Goal: Information Seeking & Learning: Learn about a topic

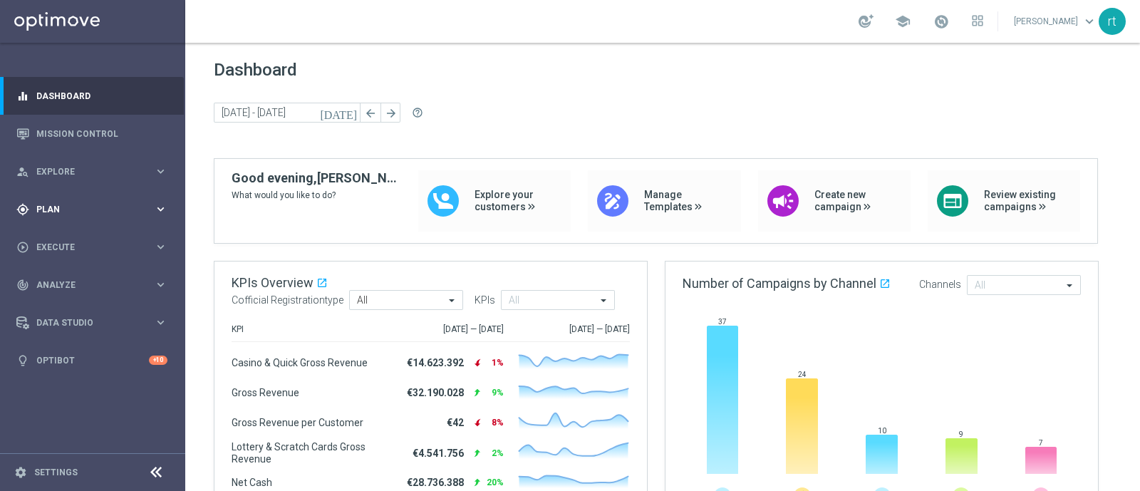
click at [57, 213] on div "gps_fixed Plan" at bounding box center [85, 209] width 138 height 13
click at [57, 242] on link "Target Groups" at bounding box center [92, 238] width 111 height 11
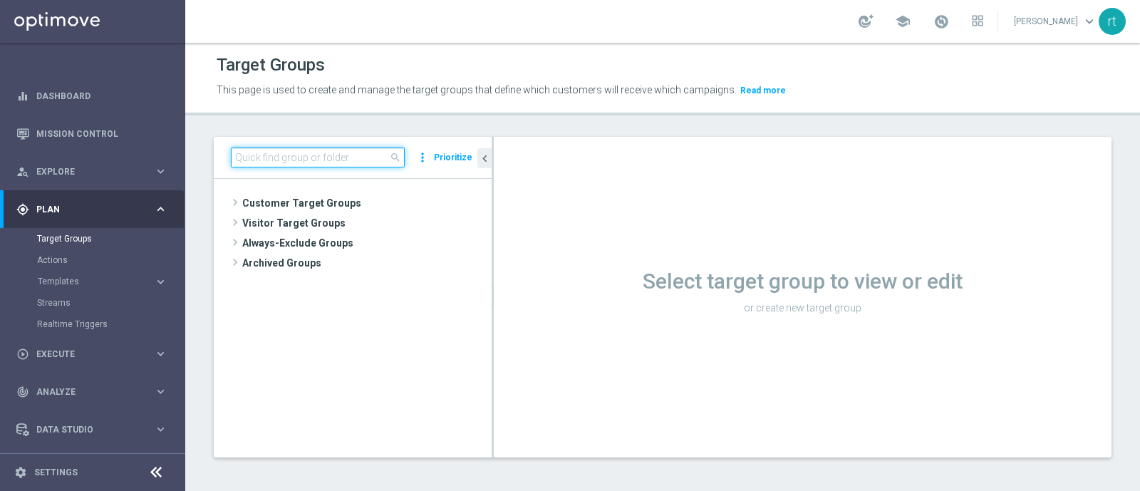
click at [310, 157] on input at bounding box center [318, 157] width 174 height 20
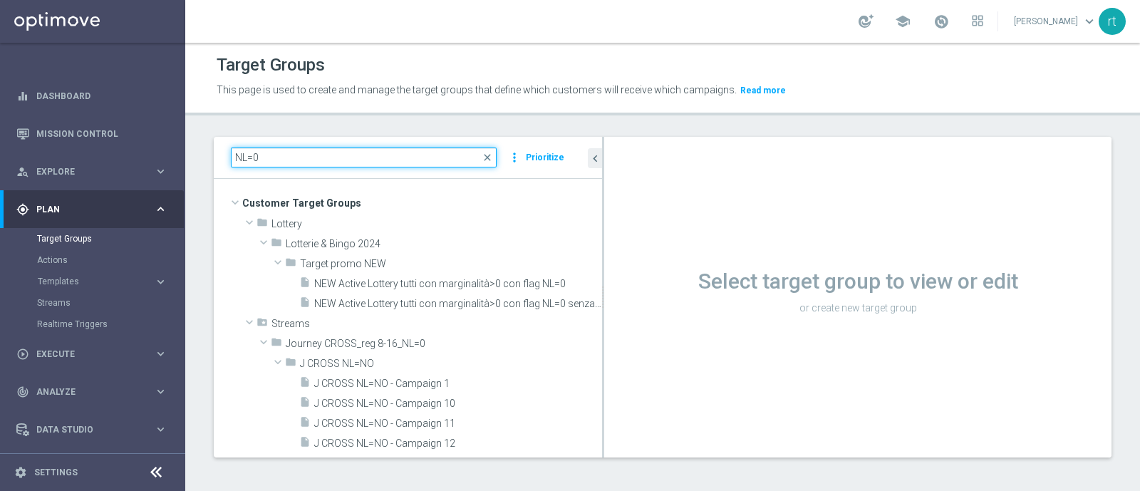
drag, startPoint x: 492, startPoint y: 287, endPoint x: 673, endPoint y: 293, distance: 181.1
click at [673, 293] on as-split "NL=0 close more_vert Prioritize Customer Target Groups library_add create_new_f…" at bounding box center [663, 297] width 898 height 321
type input "NL=0"
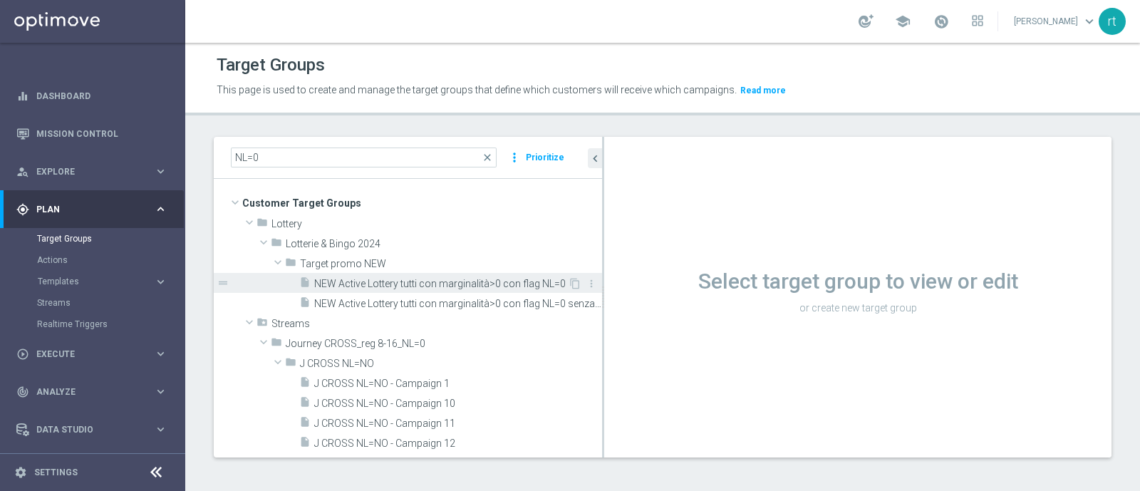
click at [460, 287] on span "NEW Active Lottery tutti con marginalità>0 con flag NL=0" at bounding box center [441, 284] width 254 height 12
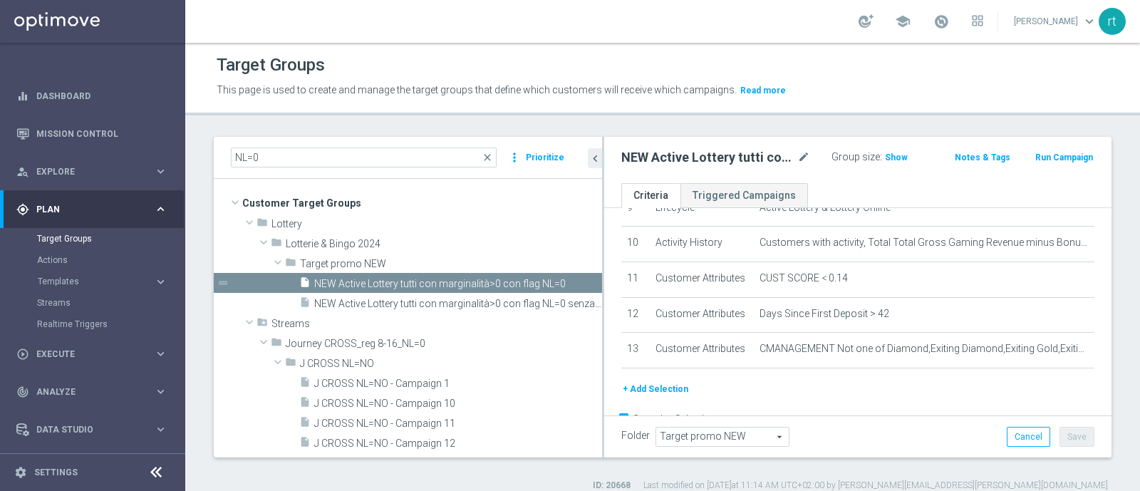
scroll to position [483, 0]
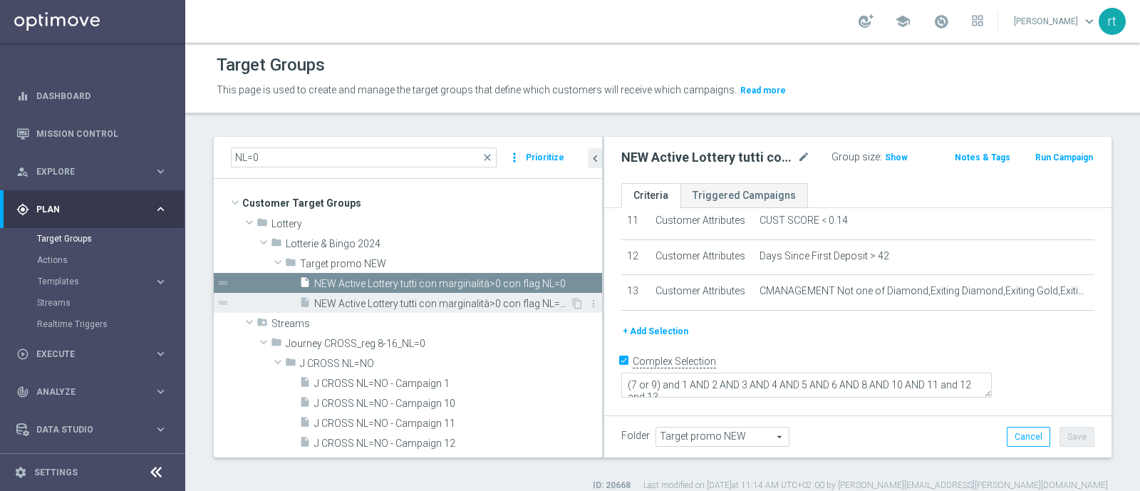
click at [435, 296] on div "insert_drive_file NEW Active Lottery tutti con marginalità>0 con flag NL=0 senz…" at bounding box center [434, 303] width 271 height 20
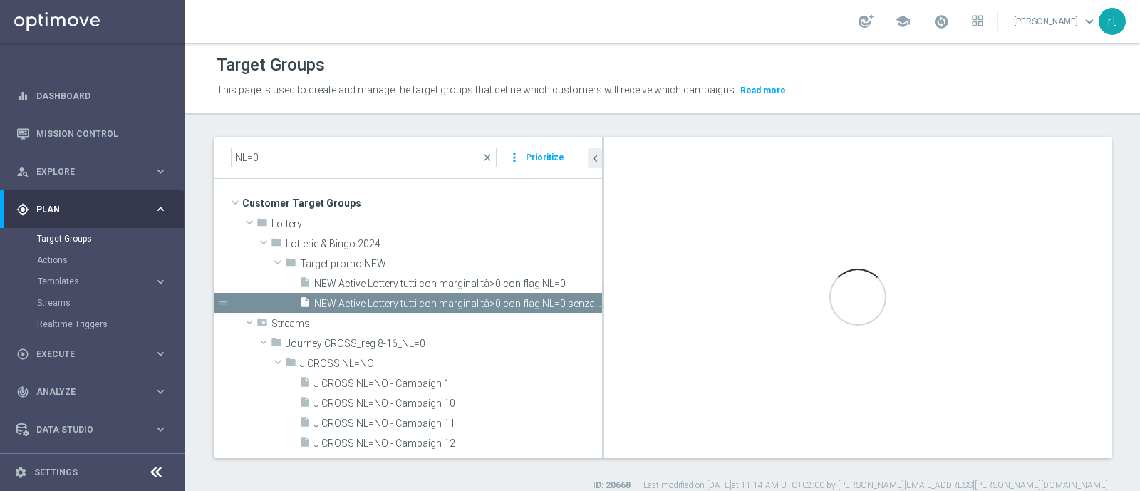
type textarea "(7 or 10) and 1 AND 2 AND 3 AND 4 AND 5 AND 6 AND 8 AND 9 AND 11 AND 12 and 13 …"
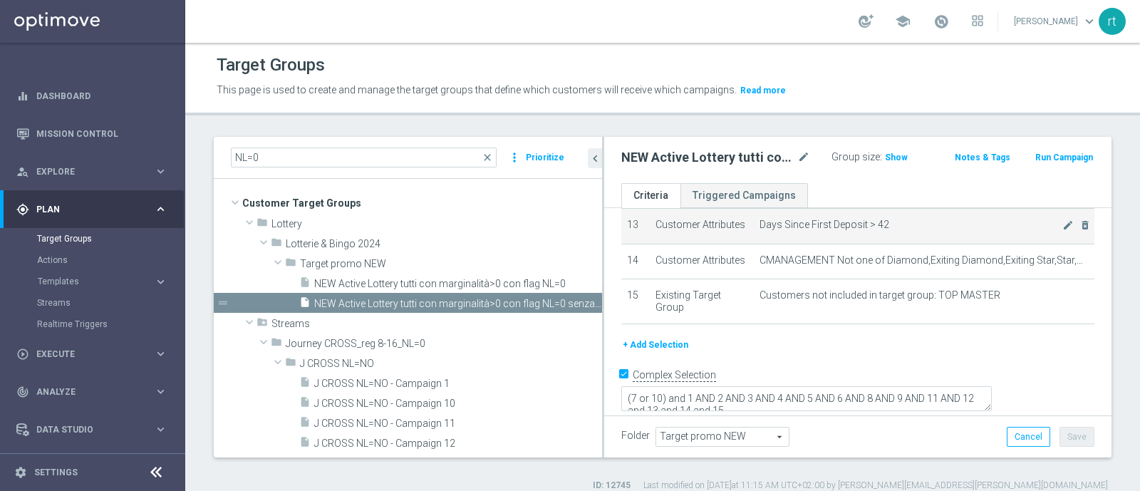
scroll to position [572, 0]
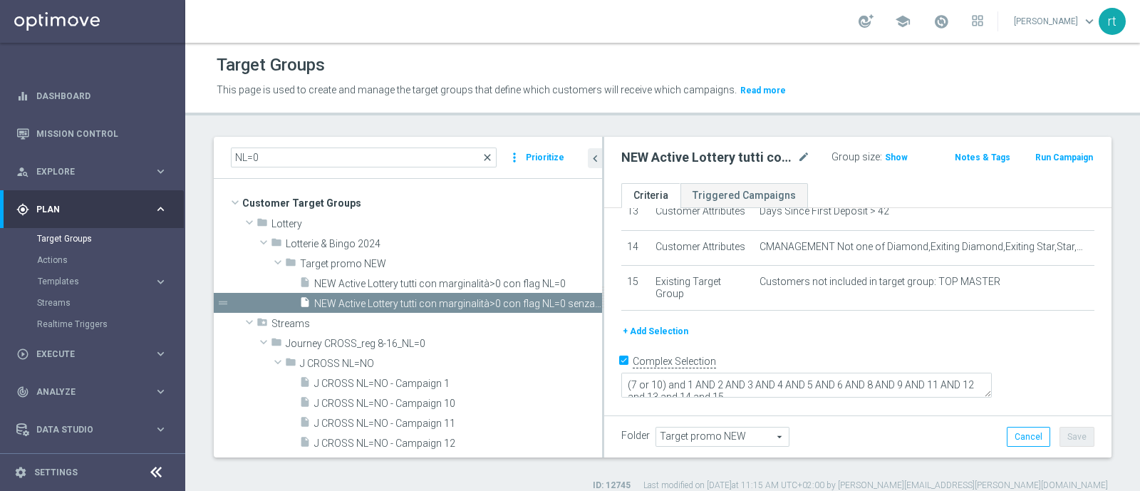
click at [487, 159] on span "close" at bounding box center [487, 157] width 11 height 11
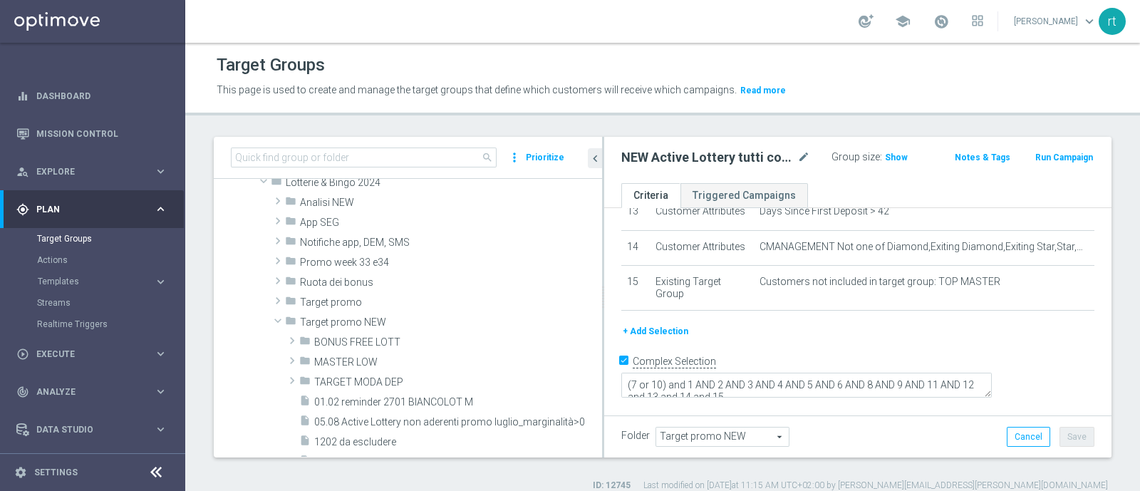
scroll to position [311, 0]
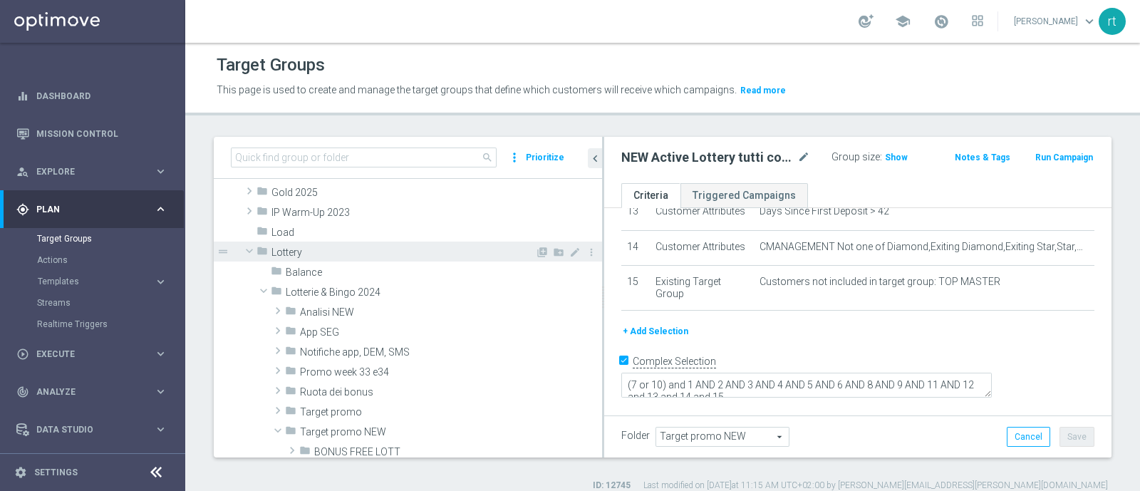
click at [309, 249] on span "Lottery" at bounding box center [403, 253] width 264 height 12
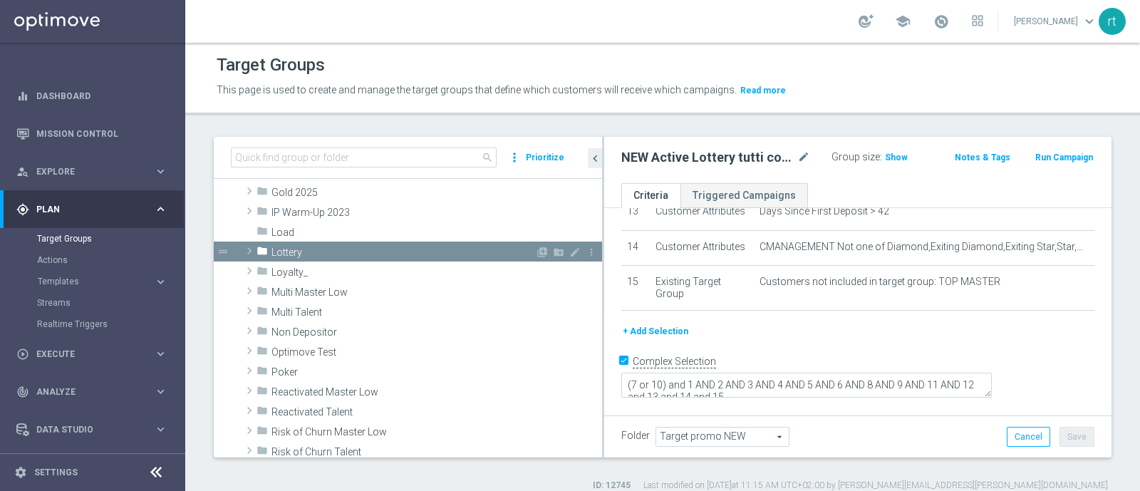
click at [309, 249] on span "Lottery" at bounding box center [403, 253] width 264 height 12
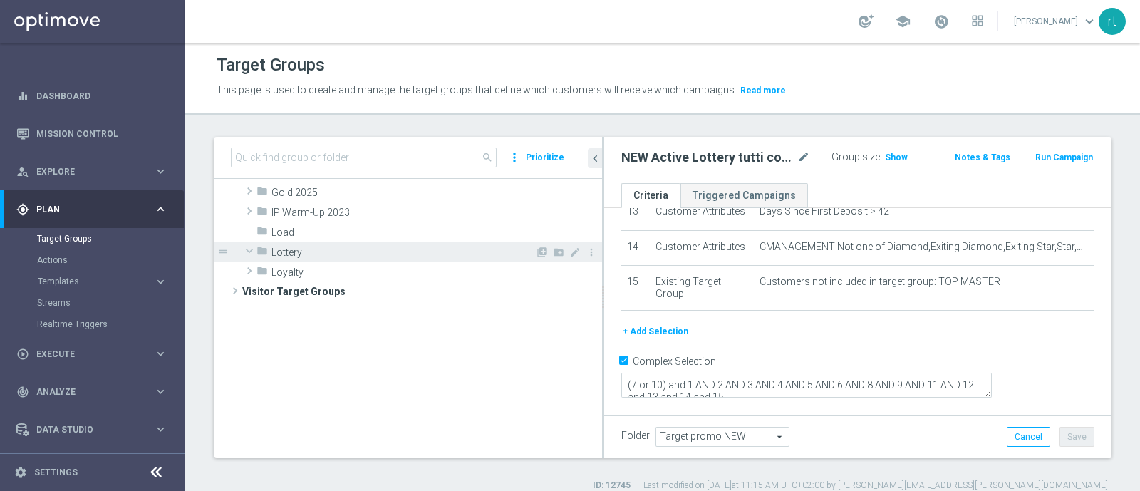
click at [309, 249] on span "Lottery" at bounding box center [403, 253] width 264 height 12
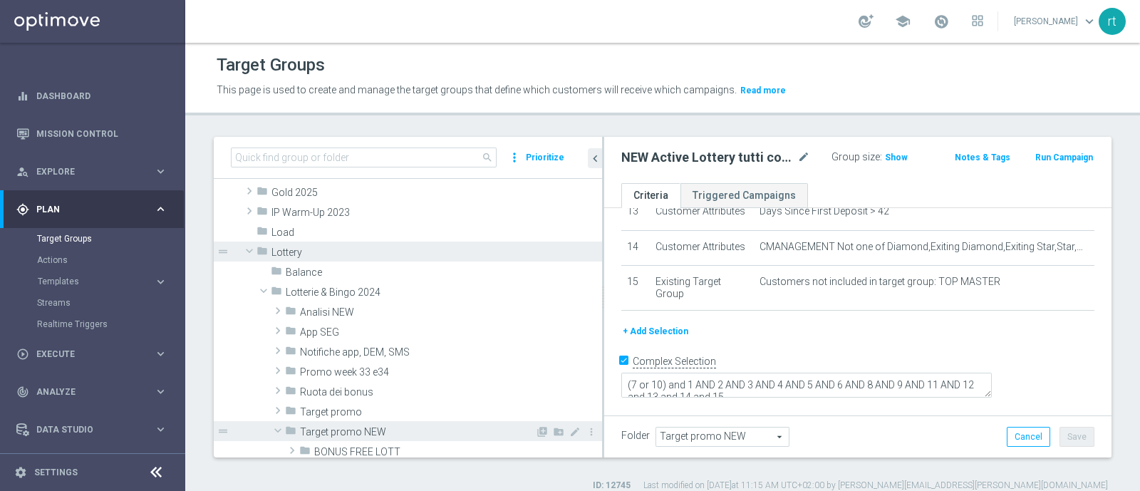
click at [331, 430] on span "Target promo NEW" at bounding box center [417, 432] width 235 height 12
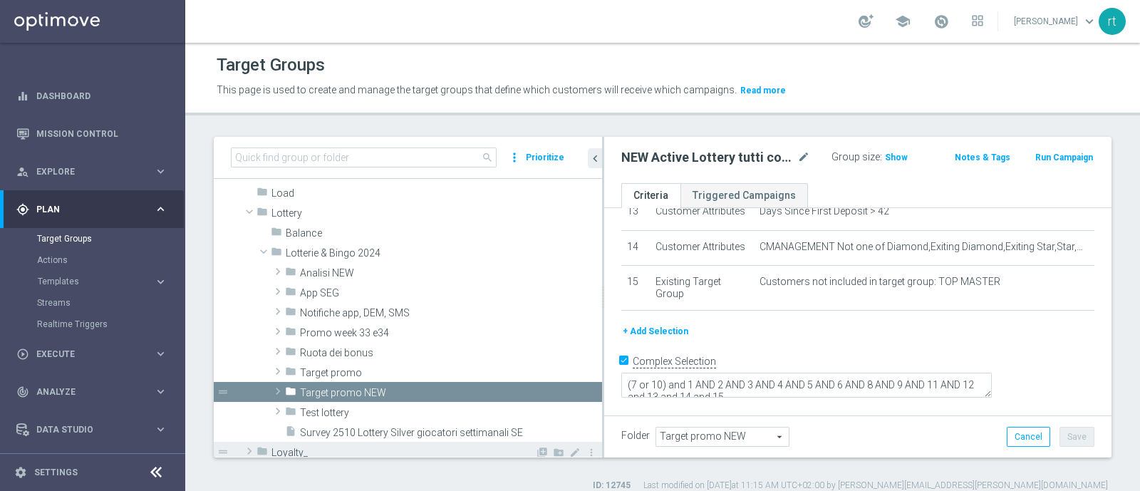
scroll to position [348, 0]
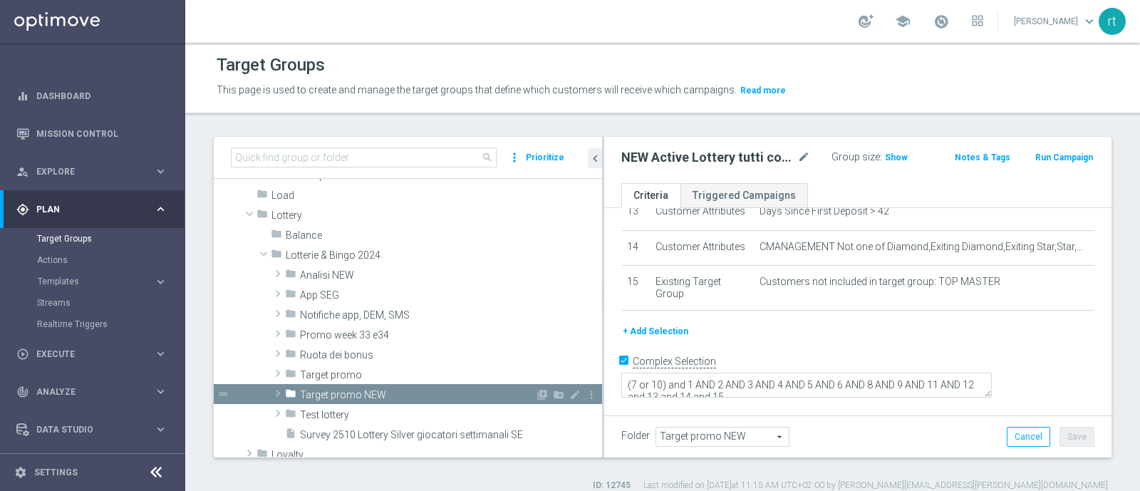
click at [338, 393] on span "Target promo NEW" at bounding box center [417, 395] width 235 height 12
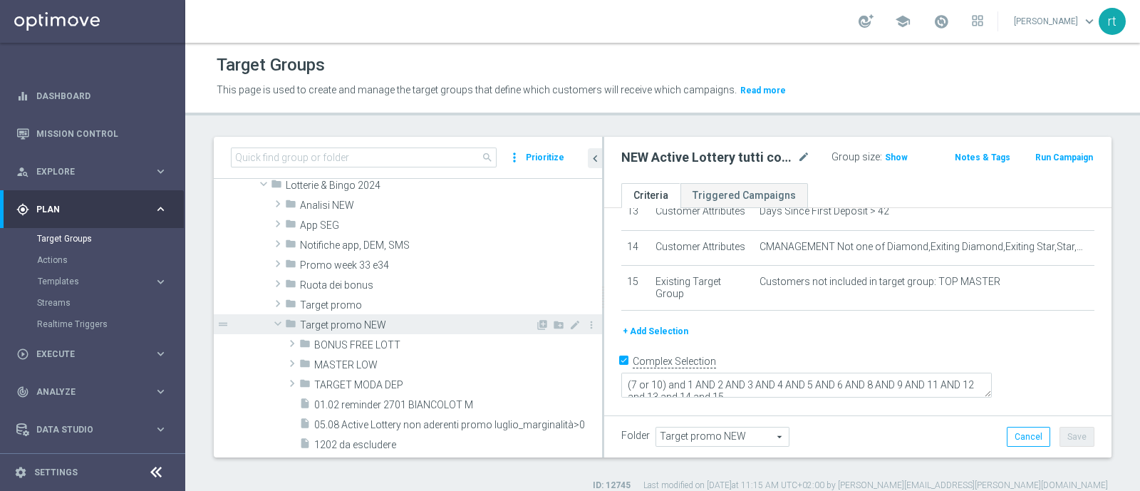
scroll to position [415, 0]
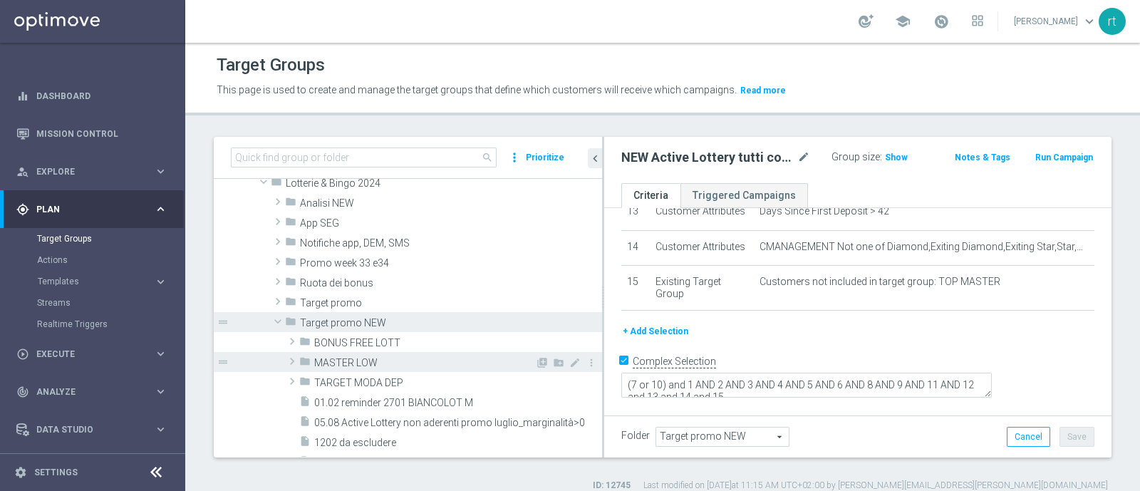
click at [356, 361] on span "MASTER LOW" at bounding box center [424, 363] width 221 height 12
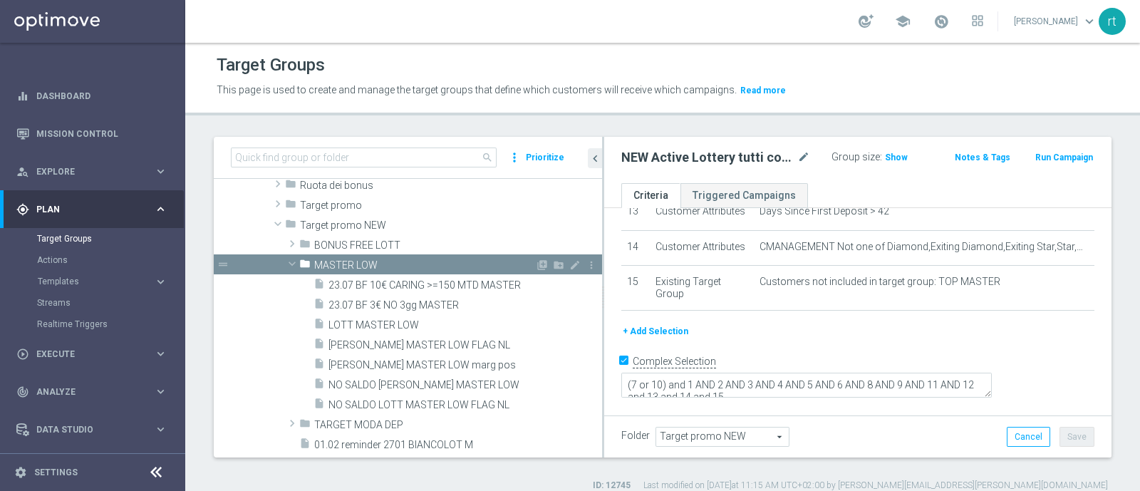
scroll to position [505, 0]
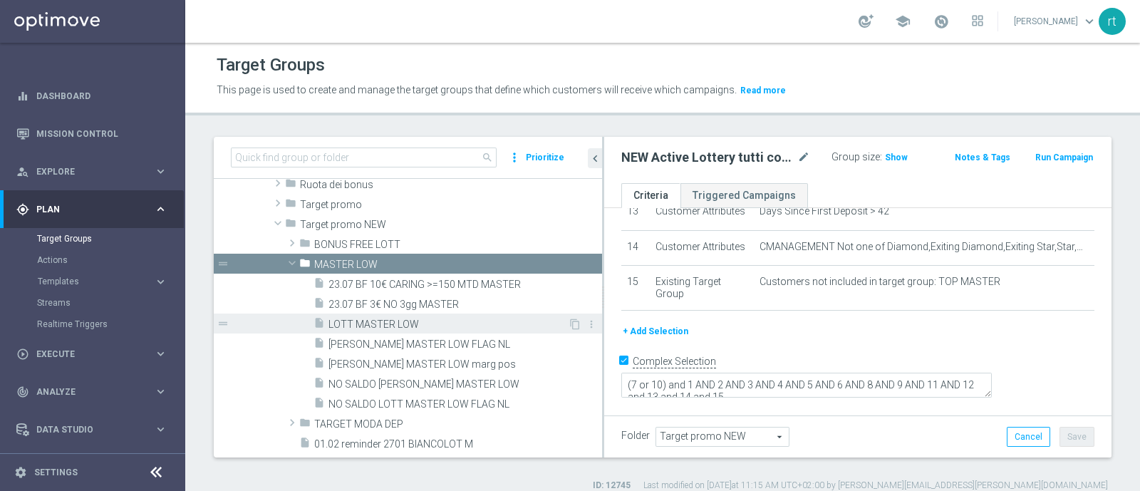
click at [449, 323] on span "LOTT MASTER LOW" at bounding box center [447, 324] width 239 height 12
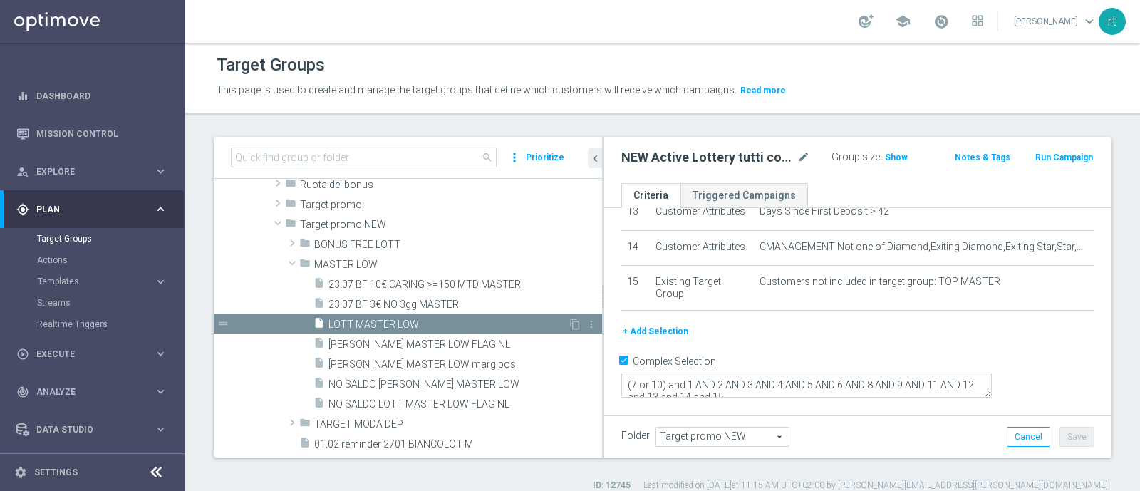
type textarea "(1 and 2 and 3 and 4 and 5 and 6 and 7 and 8 and 12 and 14 and (11 or (9 and 10…"
type input "MASTER LOW"
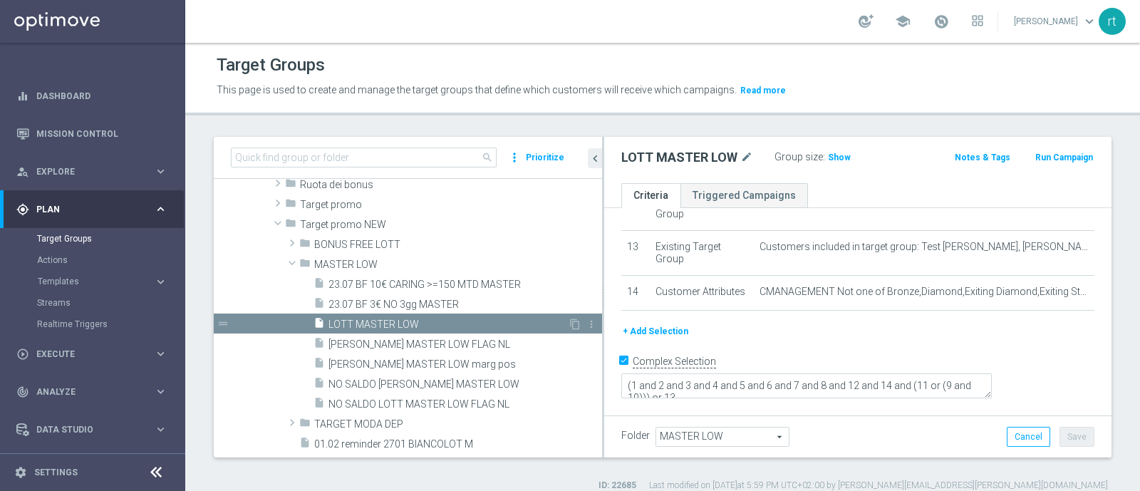
scroll to position [527, 0]
click at [43, 140] on link "Mission Control" at bounding box center [101, 134] width 131 height 38
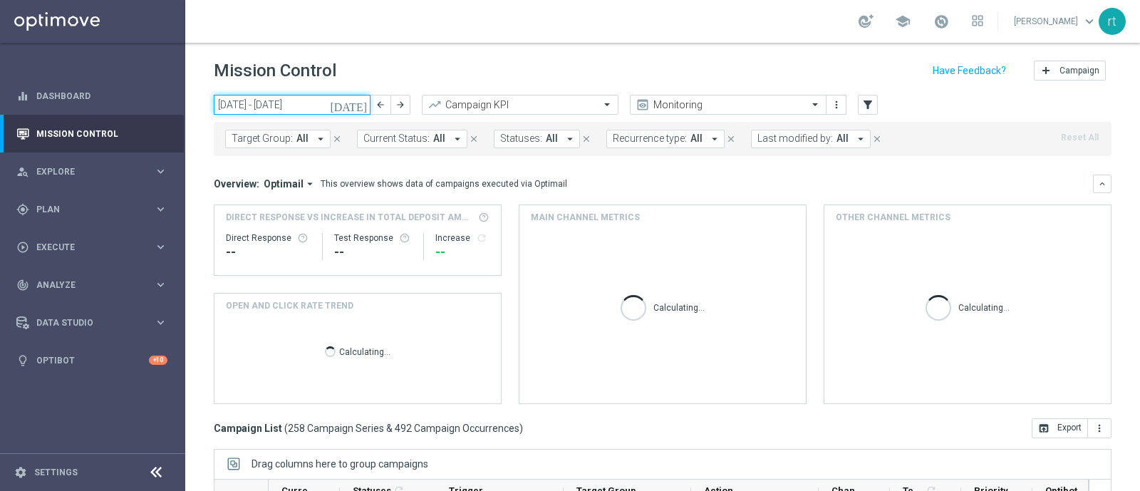
click at [321, 98] on input "[DATE] - [DATE]" at bounding box center [292, 105] width 157 height 20
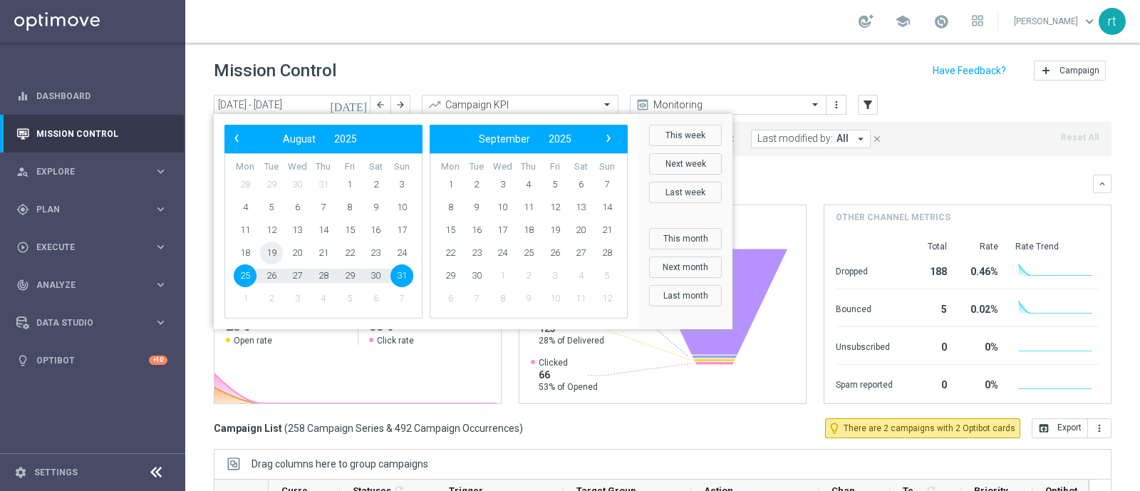
click at [274, 251] on span "19" at bounding box center [271, 253] width 23 height 23
type input "[DATE] - [DATE]"
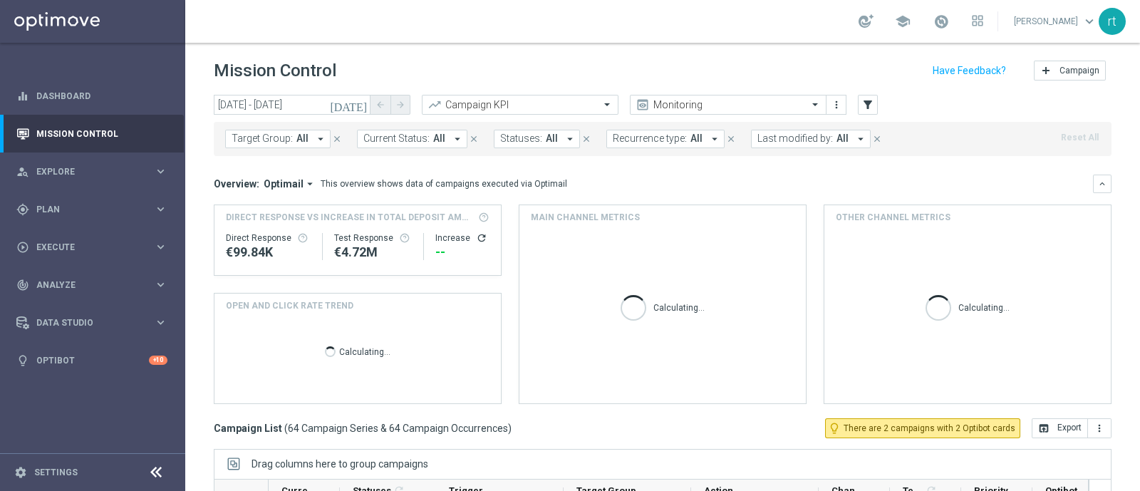
click at [785, 134] on span "Last modified by:" at bounding box center [795, 139] width 76 height 12
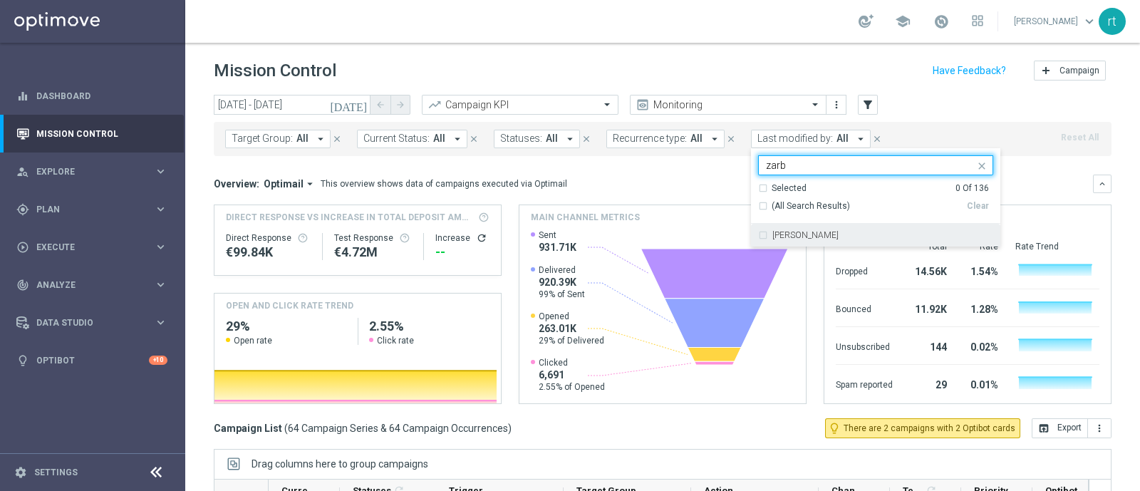
click at [782, 233] on label "[PERSON_NAME]" at bounding box center [805, 235] width 66 height 9
type input "zarb"
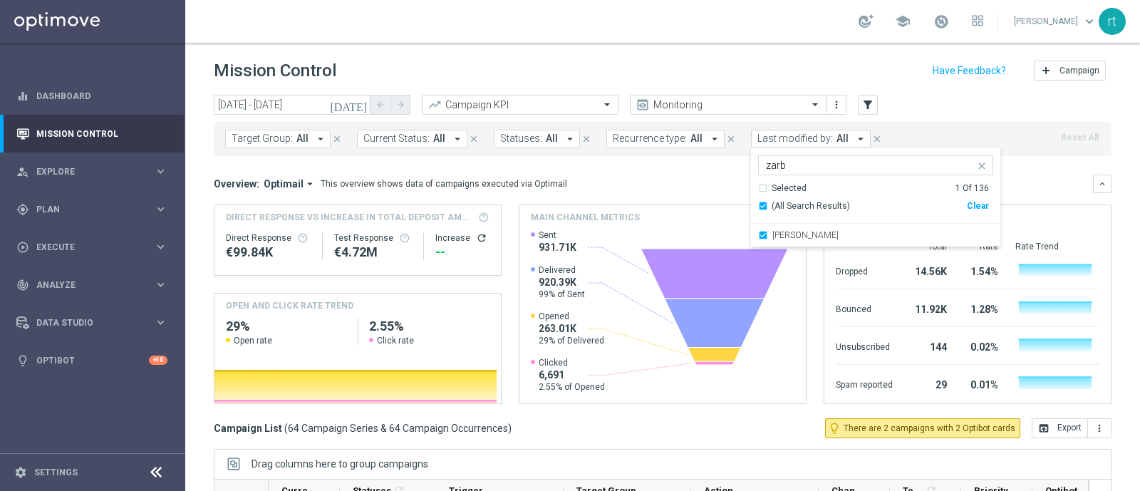
click at [741, 41] on div "school [PERSON_NAME] keyboard_arrow_down rt" at bounding box center [662, 21] width 955 height 43
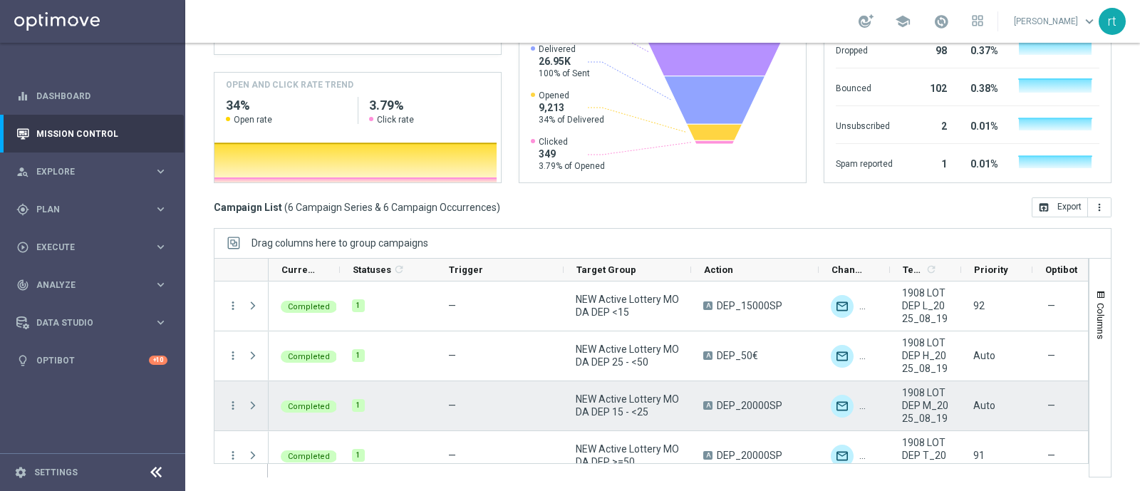
scroll to position [118, 0]
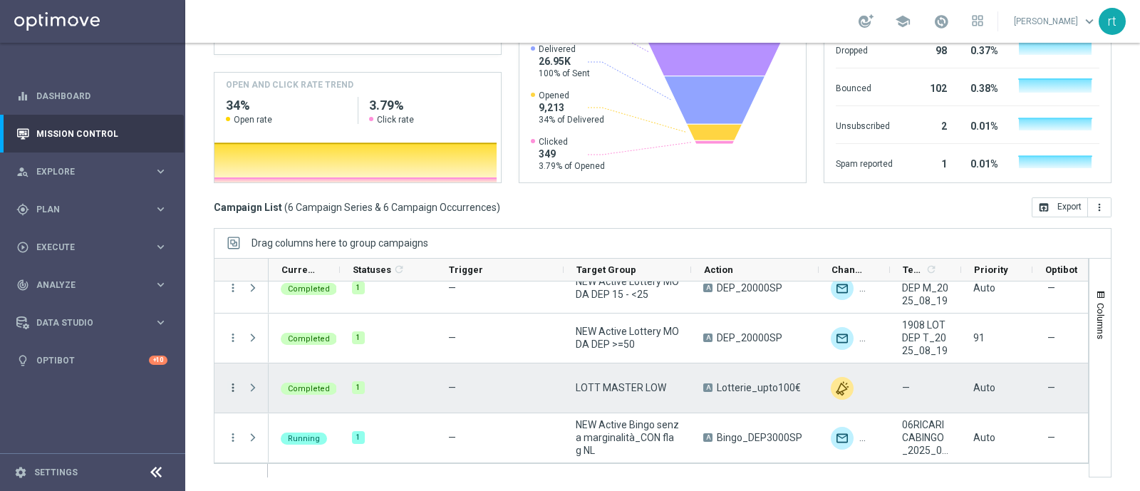
click at [235, 386] on icon "more_vert" at bounding box center [233, 387] width 13 height 13
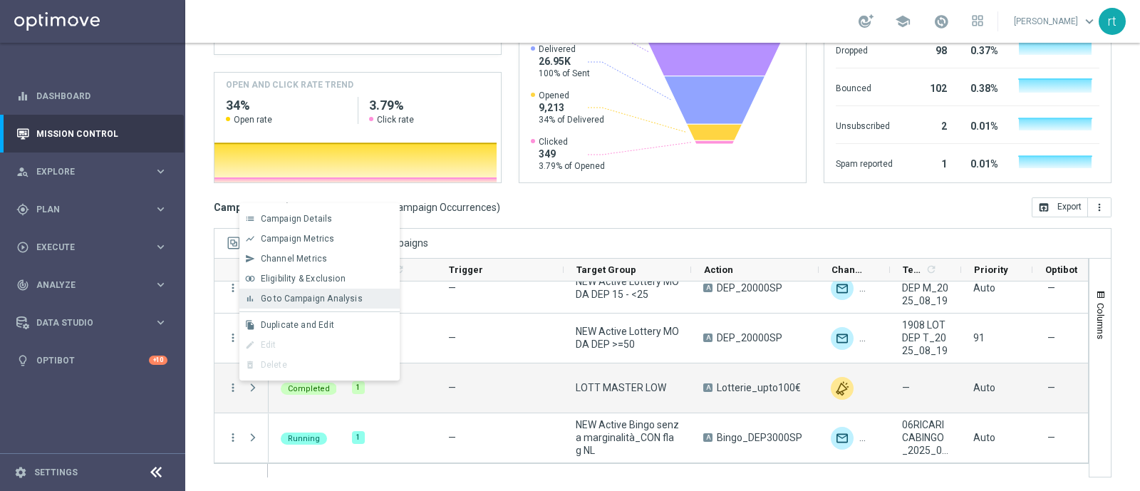
click at [315, 301] on span "Go to Campaign Analysis" at bounding box center [312, 299] width 102 height 10
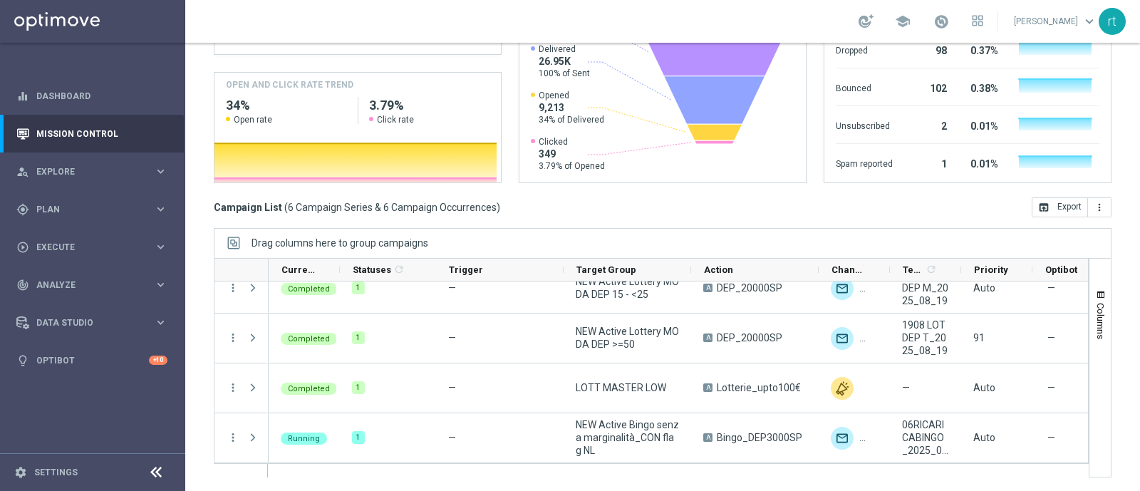
scroll to position [0, 0]
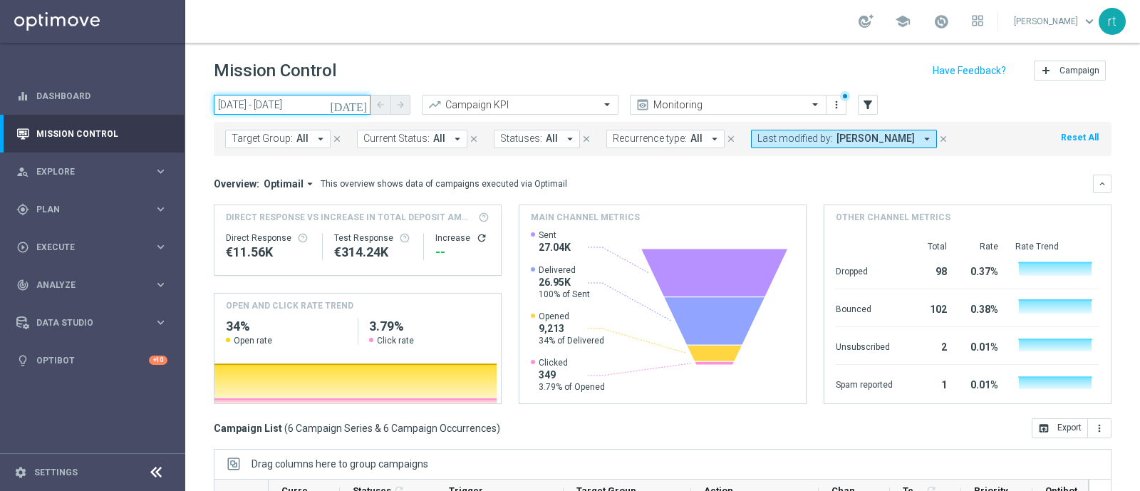
click at [274, 98] on input "[DATE] - [DATE]" at bounding box center [292, 105] width 157 height 20
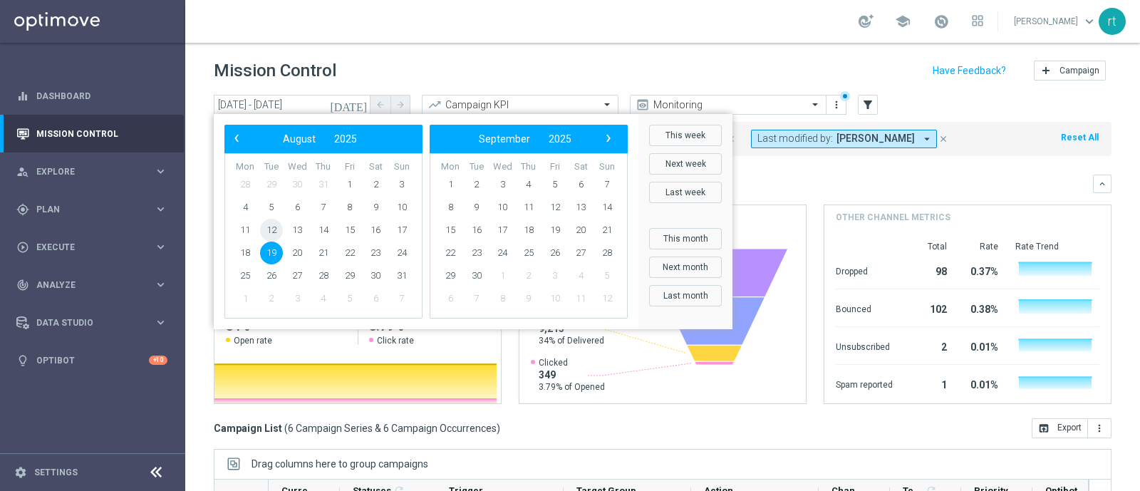
click at [269, 226] on span "12" at bounding box center [271, 230] width 23 height 23
type input "[DATE] - [DATE]"
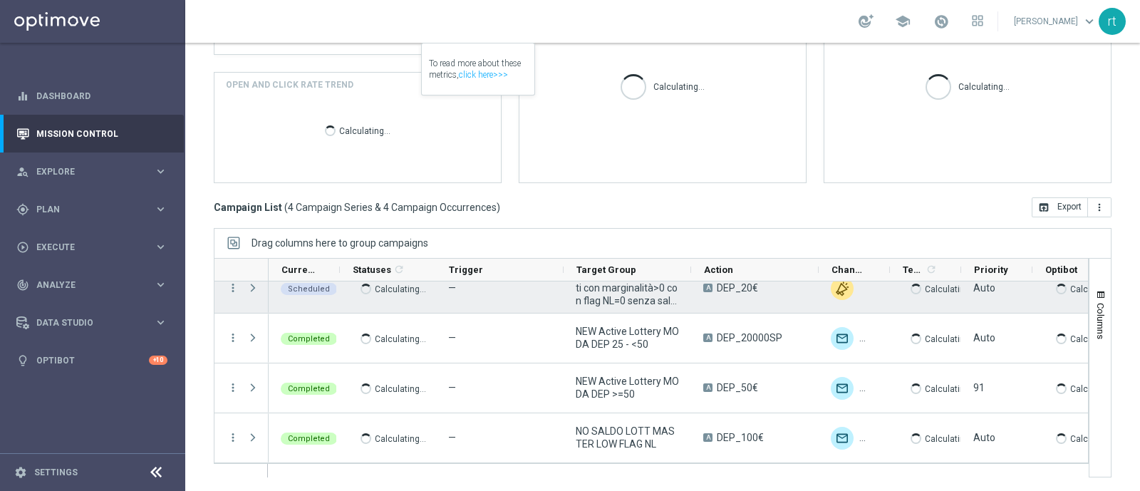
scroll to position [17, 0]
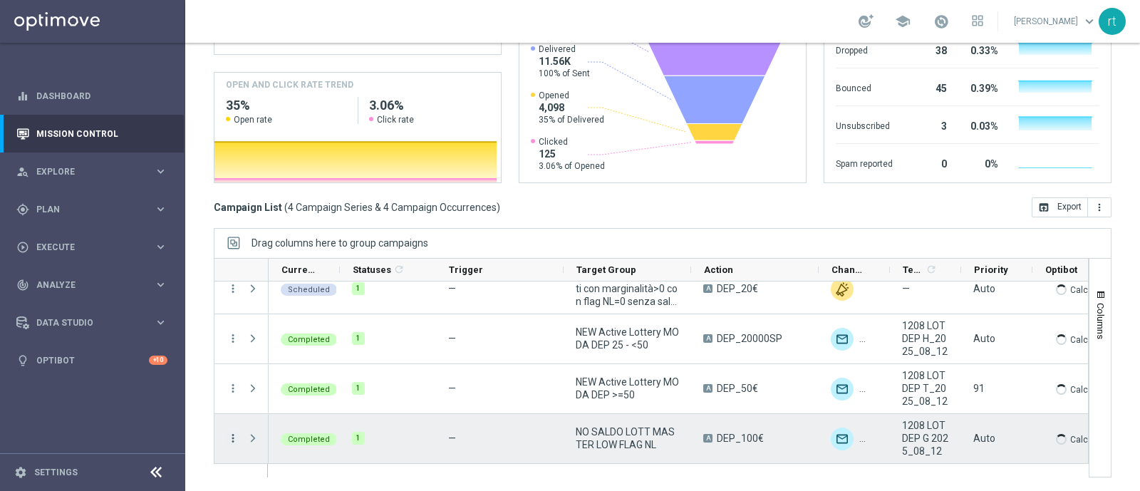
click at [234, 432] on icon "more_vert" at bounding box center [233, 438] width 13 height 13
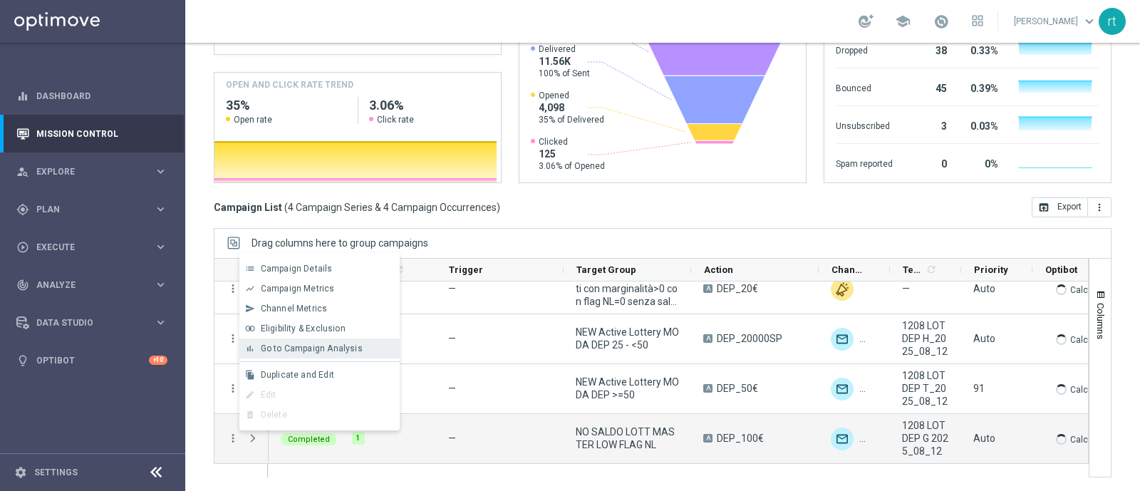
click at [324, 355] on div "bar_chart Go to Campaign Analysis" at bounding box center [319, 348] width 160 height 20
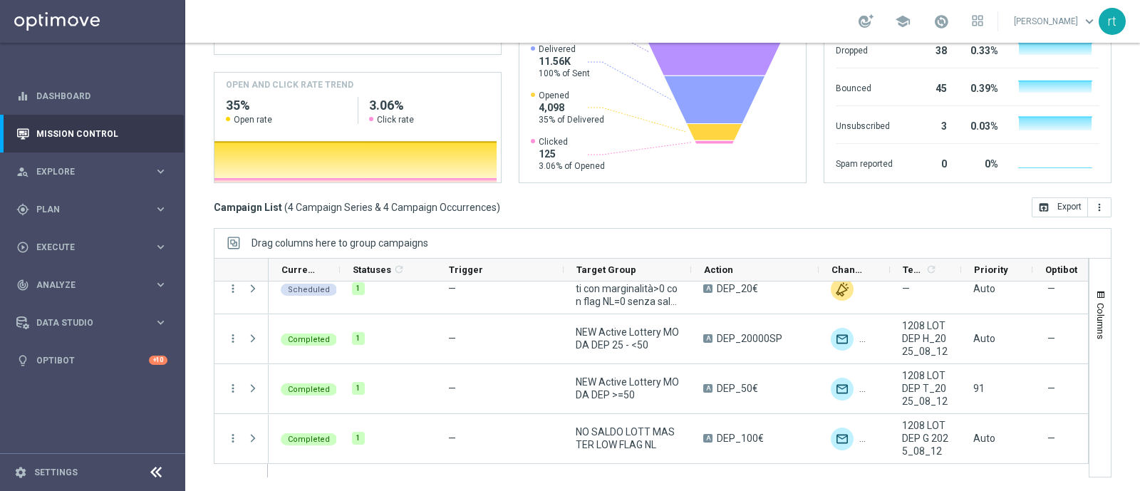
scroll to position [0, 0]
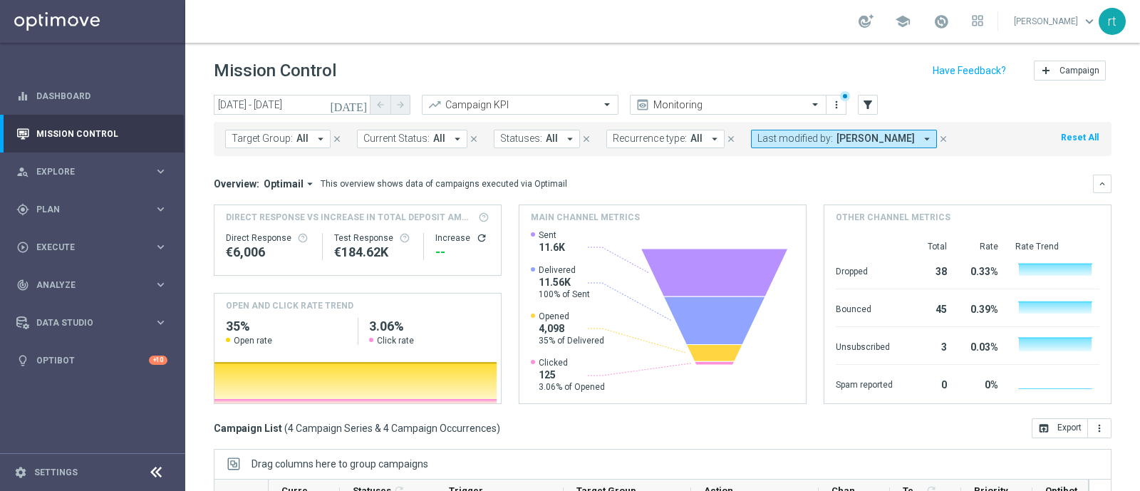
click at [596, 68] on div "Mission Control add Campaign" at bounding box center [663, 71] width 898 height 28
click at [1066, 138] on button "Reset All" at bounding box center [1079, 138] width 41 height 16
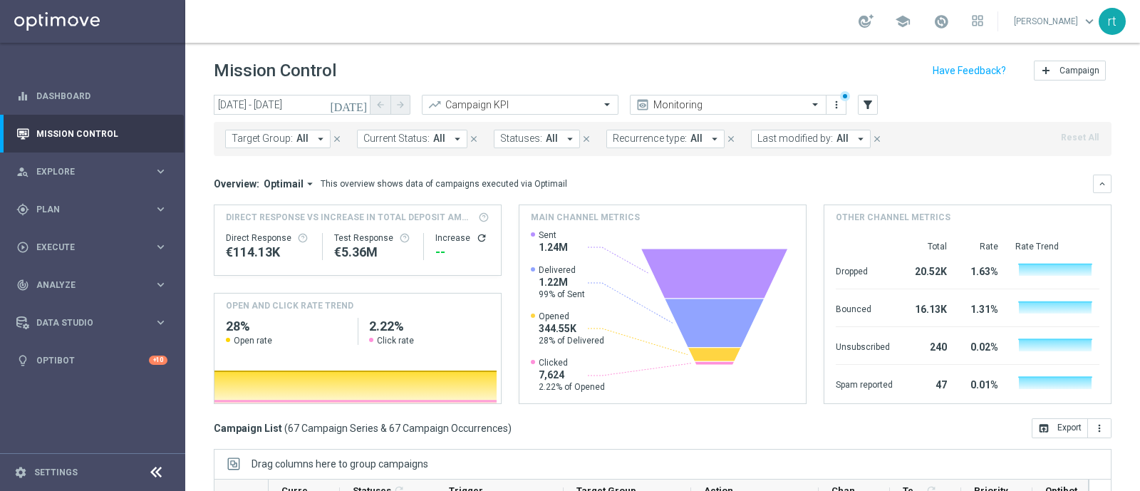
click at [581, 10] on div "school [PERSON_NAME] keyboard_arrow_down rt" at bounding box center [662, 21] width 955 height 43
click at [64, 214] on div "gps_fixed Plan" at bounding box center [85, 209] width 138 height 13
click at [62, 240] on link "Target Groups" at bounding box center [92, 238] width 111 height 11
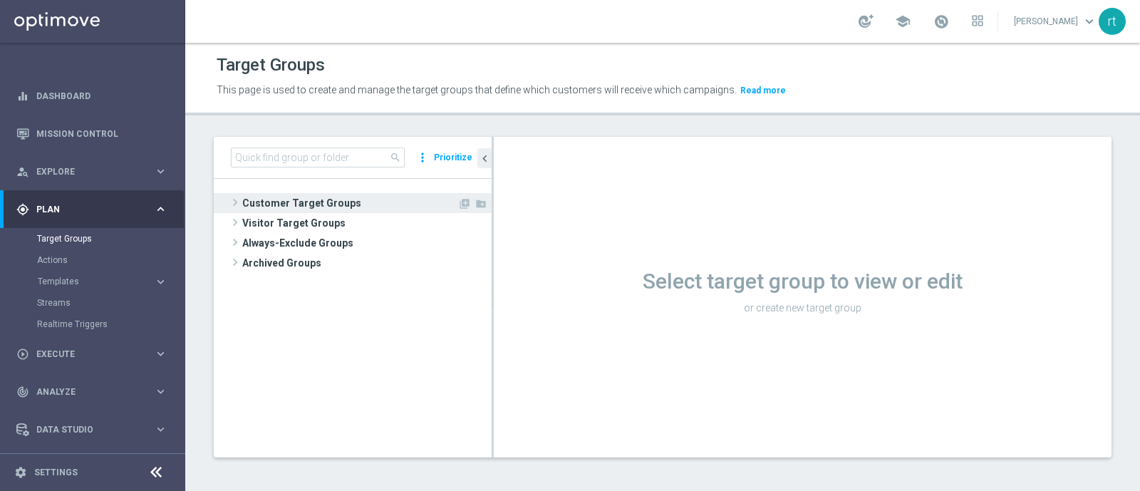
click at [336, 204] on span "Customer Target Groups" at bounding box center [349, 203] width 215 height 20
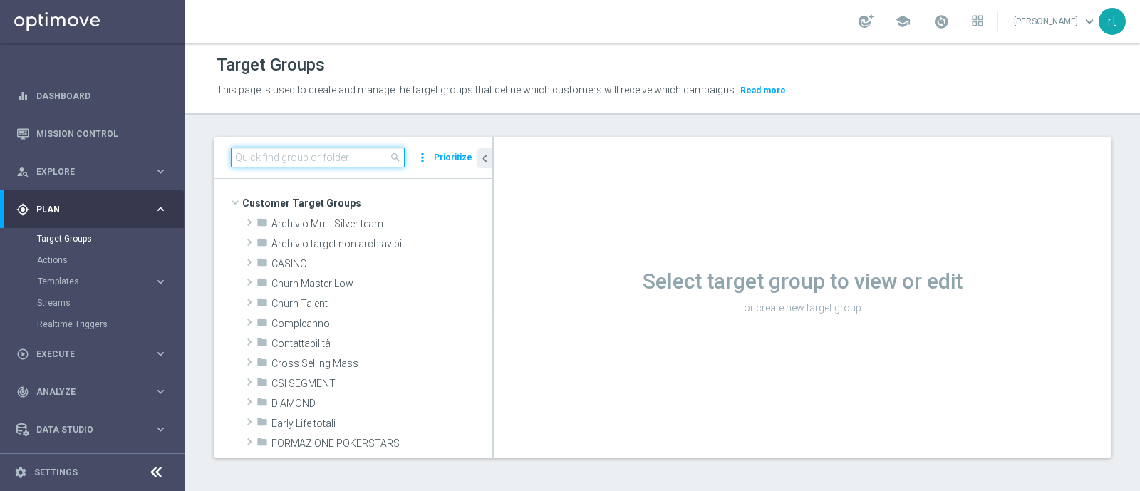
click at [317, 157] on input at bounding box center [318, 157] width 174 height 20
paste input "NO SALDO LOTT MASTER LOW FLAG NL"
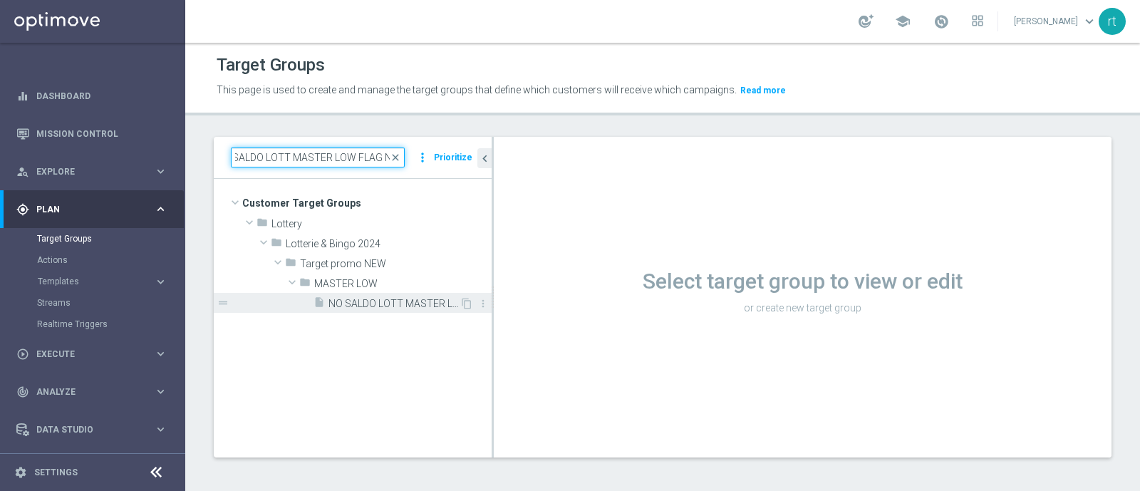
type input "NO SALDO LOTT MASTER LOW FLAG NL"
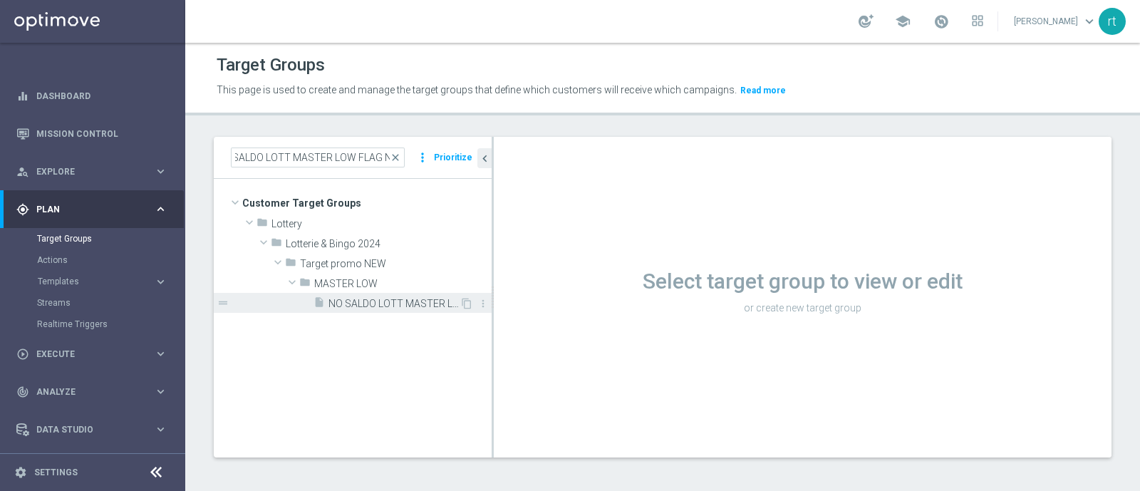
click at [356, 304] on span "NO SALDO LOTT MASTER LOW FLAG NL" at bounding box center [393, 304] width 131 height 12
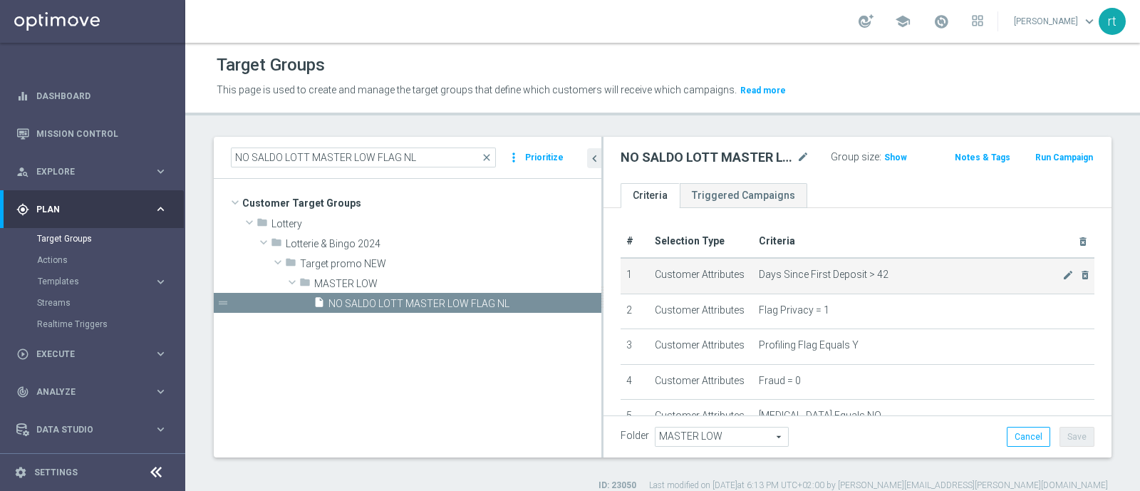
drag, startPoint x: 492, startPoint y: 264, endPoint x: 627, endPoint y: 279, distance: 135.6
click at [627, 279] on as-split "NO SALDO [PERSON_NAME] MASTER LOW FLAG NL close more_vert Prioritize Customer T…" at bounding box center [663, 297] width 898 height 321
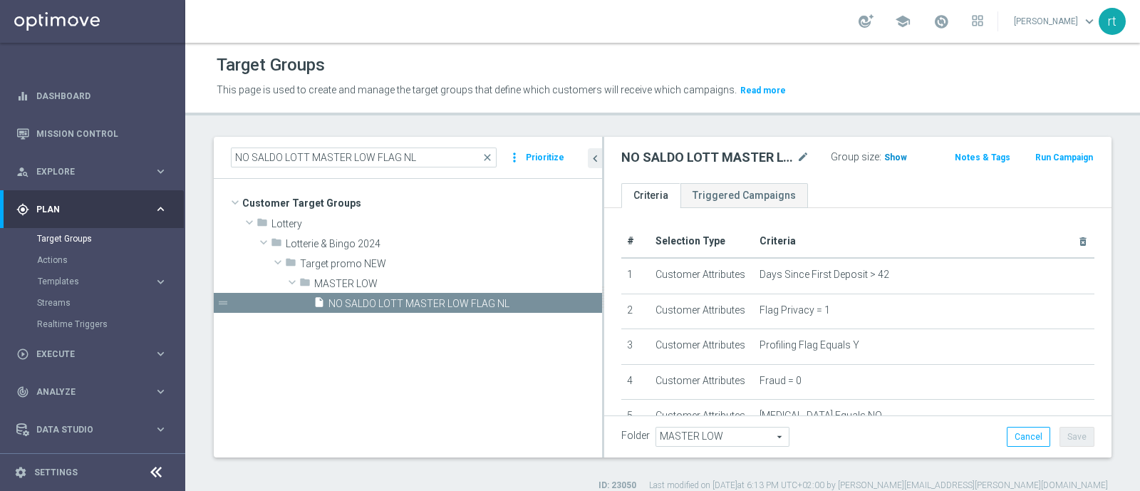
click at [884, 158] on span "Show" at bounding box center [895, 157] width 23 height 10
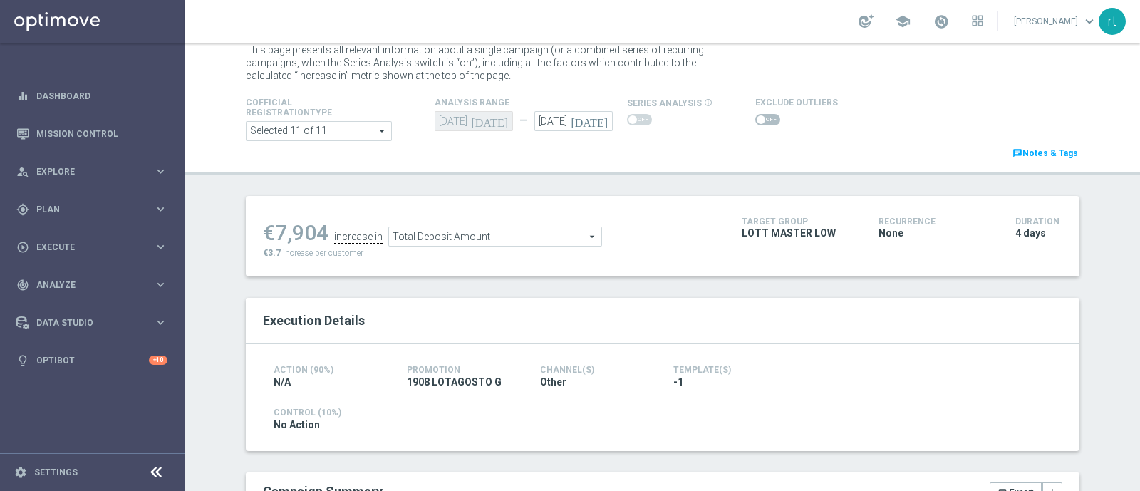
scroll to position [38, 0]
click at [757, 120] on span at bounding box center [761, 120] width 9 height 9
click at [755, 120] on input "checkbox" at bounding box center [767, 120] width 25 height 11
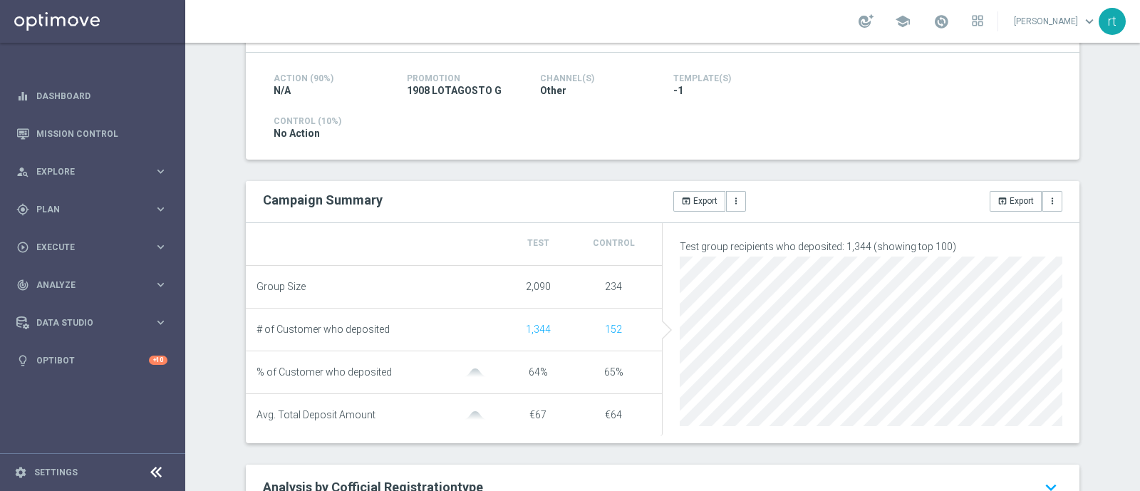
scroll to position [34, 0]
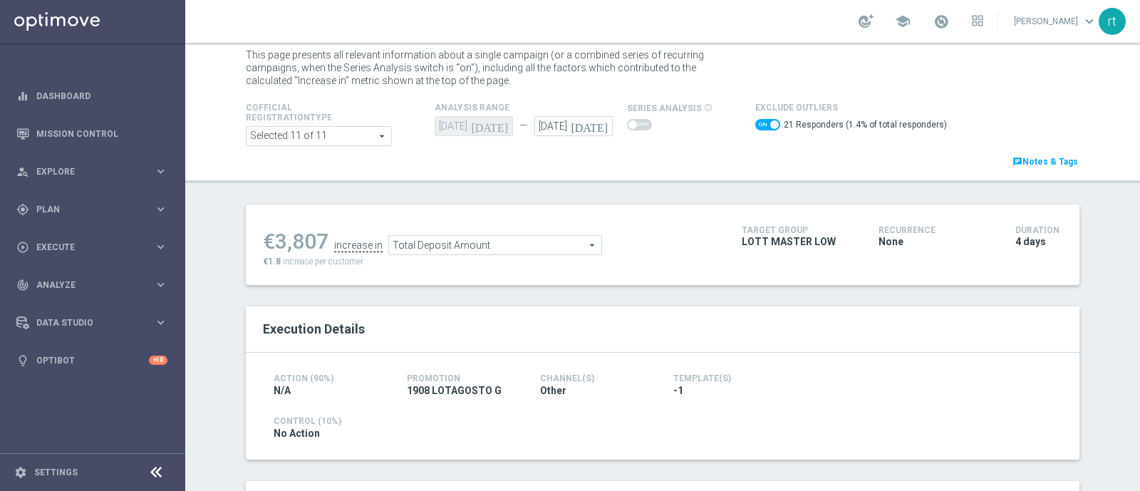
click at [489, 245] on span "Total Deposit Amount" at bounding box center [495, 245] width 212 height 19
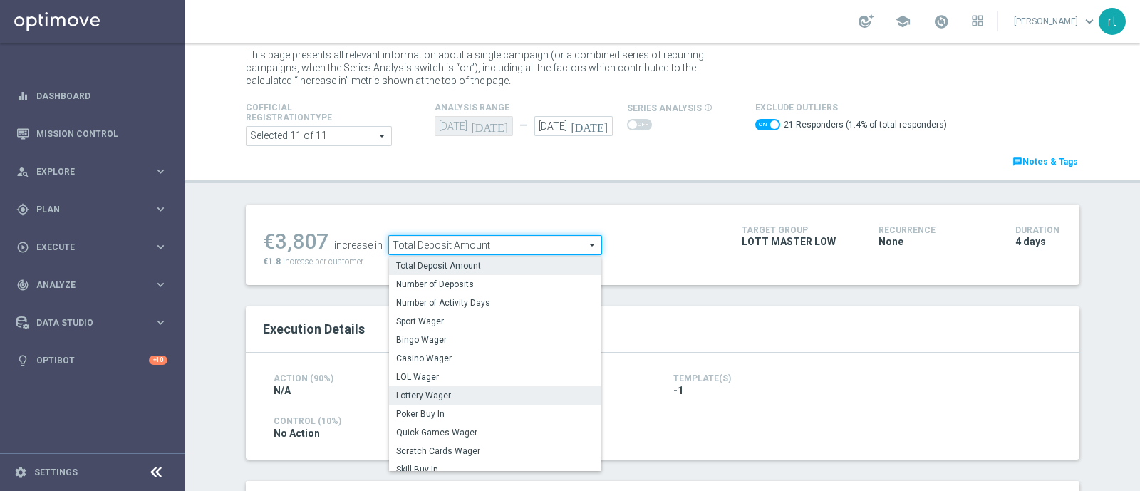
click at [437, 390] on span "Lottery Wager" at bounding box center [495, 395] width 198 height 11
checkbox input "false"
type input "Lottery Wager"
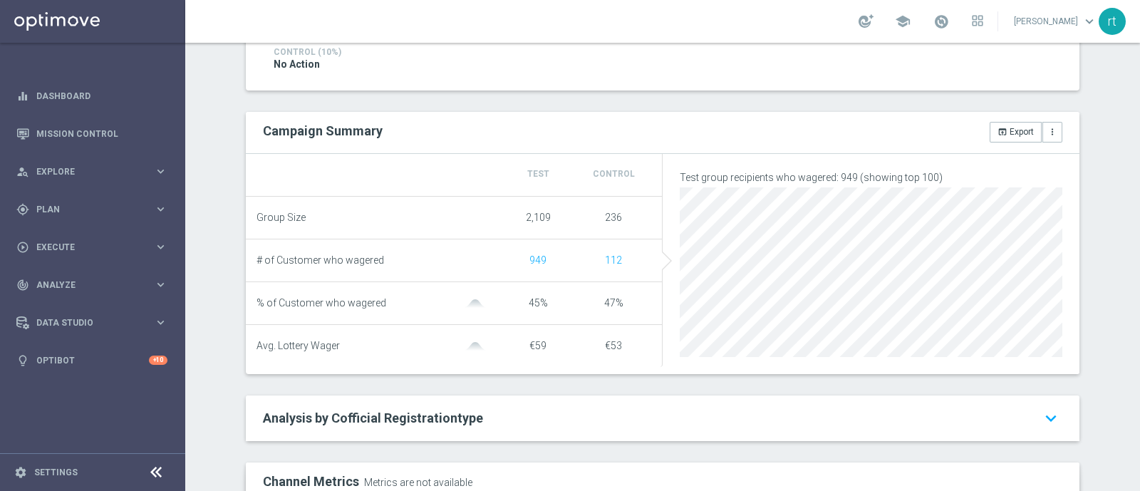
scroll to position [106, 0]
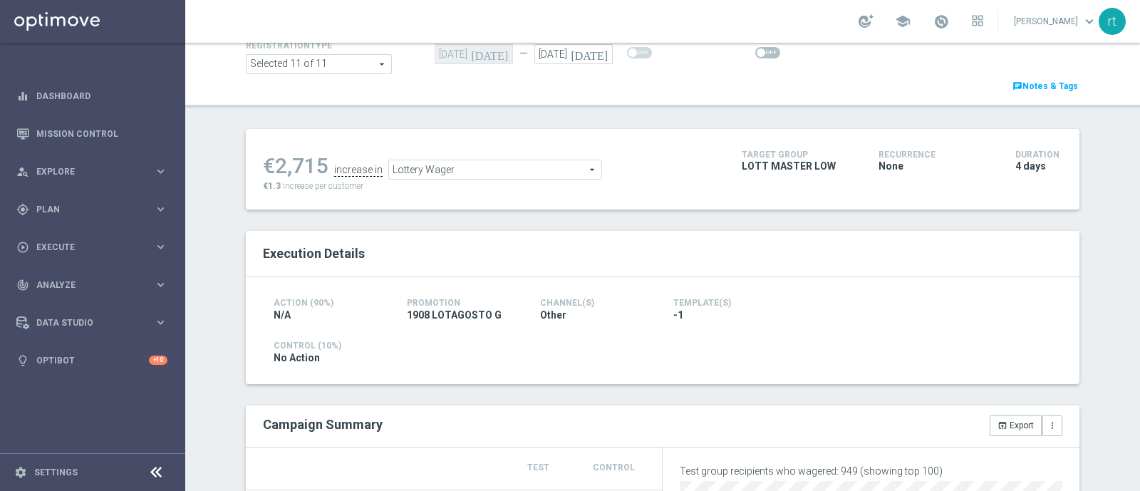
click at [760, 54] on span at bounding box center [767, 52] width 25 height 11
click at [760, 54] on input "checkbox" at bounding box center [767, 52] width 25 height 11
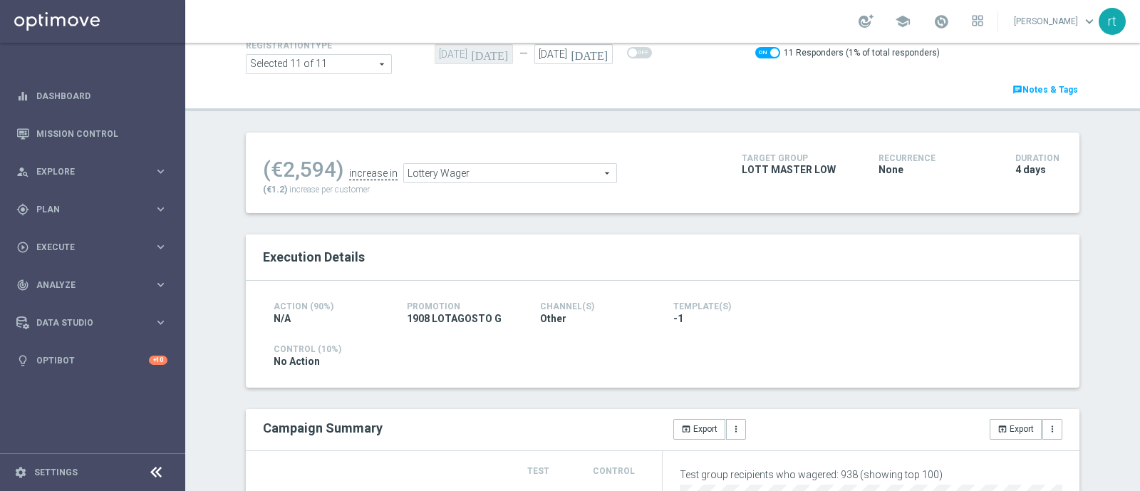
click at [447, 179] on span "Lottery Wager" at bounding box center [510, 173] width 212 height 19
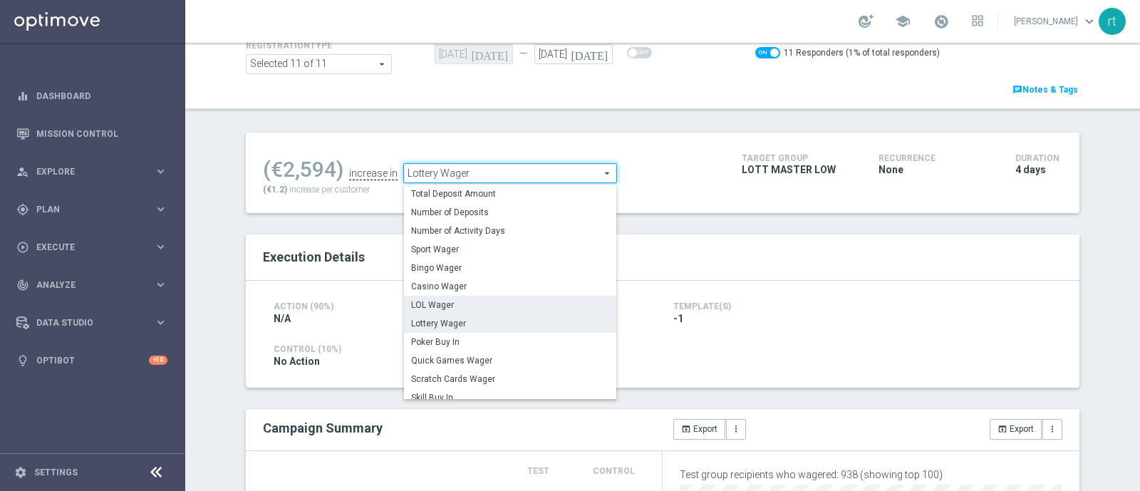
click at [439, 307] on span "LOL Wager" at bounding box center [510, 304] width 198 height 11
checkbox input "false"
type input "LOL Wager"
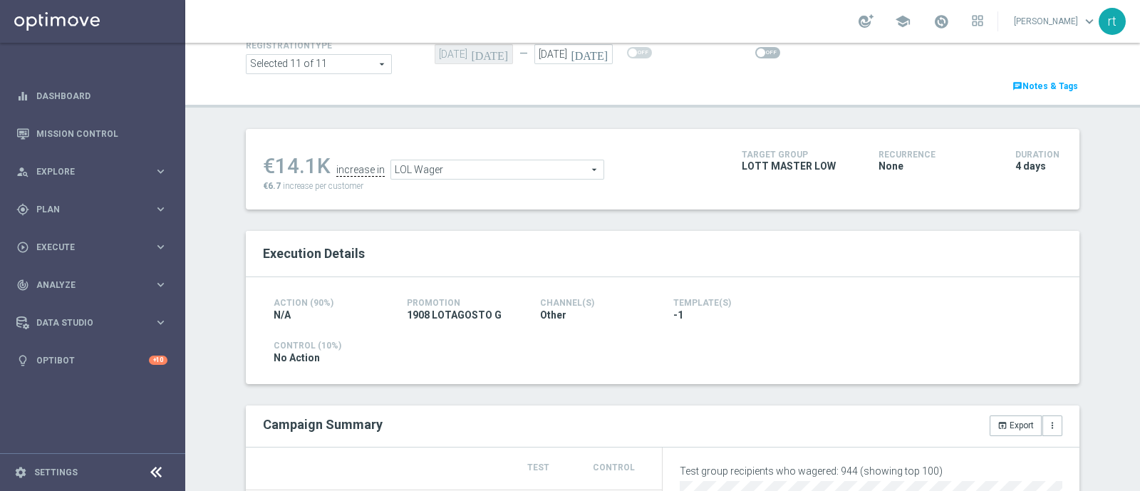
click at [757, 51] on span at bounding box center [761, 52] width 9 height 9
click at [755, 51] on input "checkbox" at bounding box center [767, 52] width 25 height 11
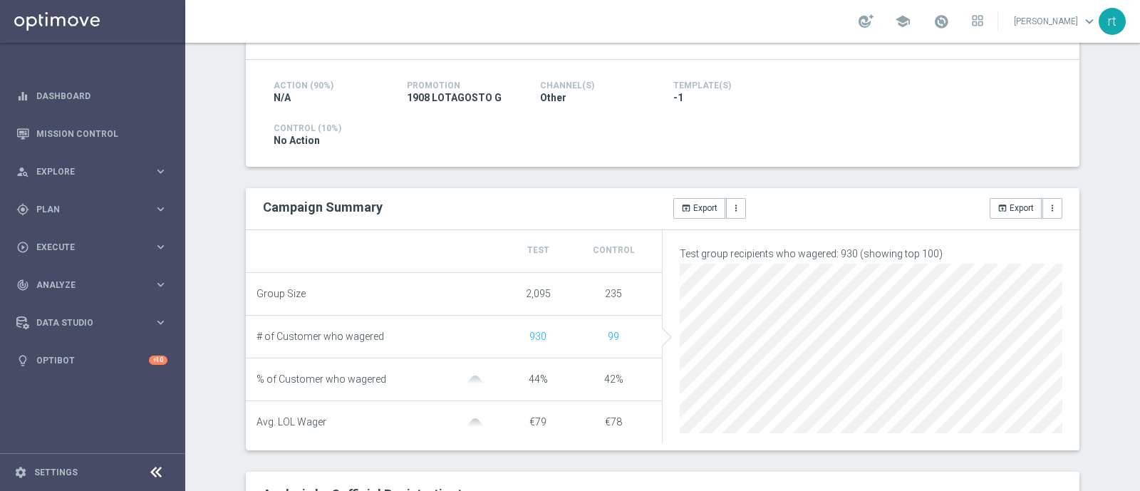
scroll to position [97, 0]
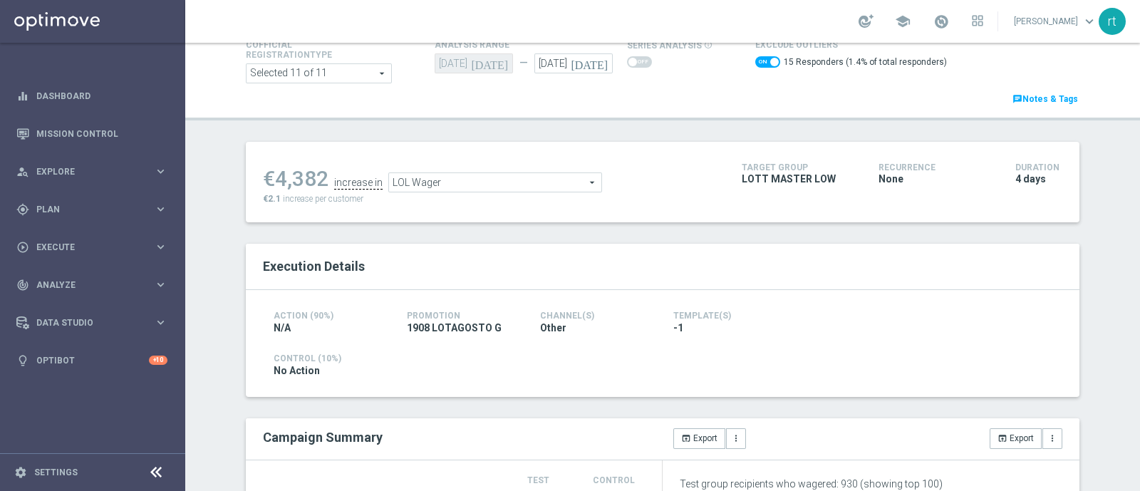
click at [532, 182] on span "LOL Wager" at bounding box center [495, 182] width 212 height 19
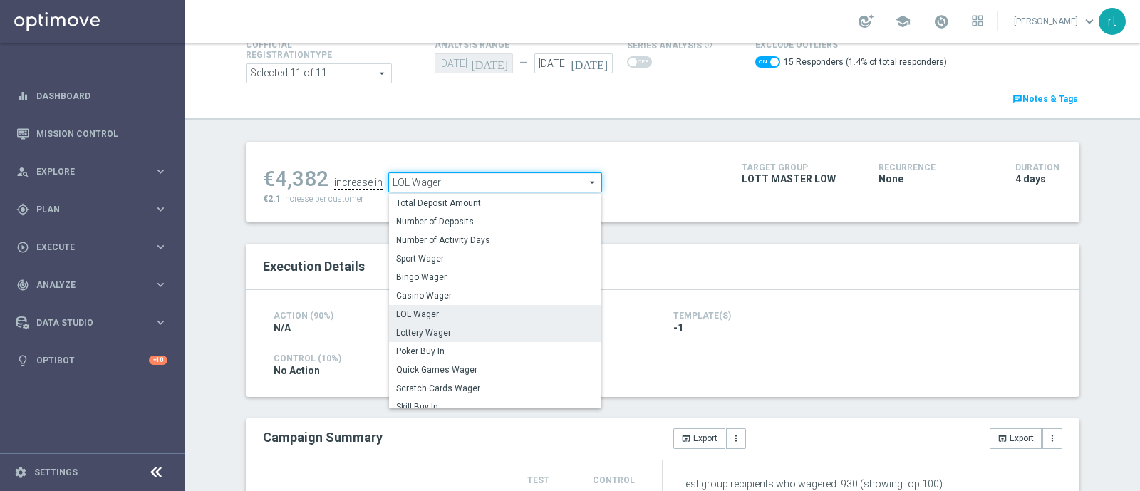
click at [452, 331] on span "Lottery Wager" at bounding box center [495, 332] width 198 height 11
checkbox input "false"
type input "Lottery Wager"
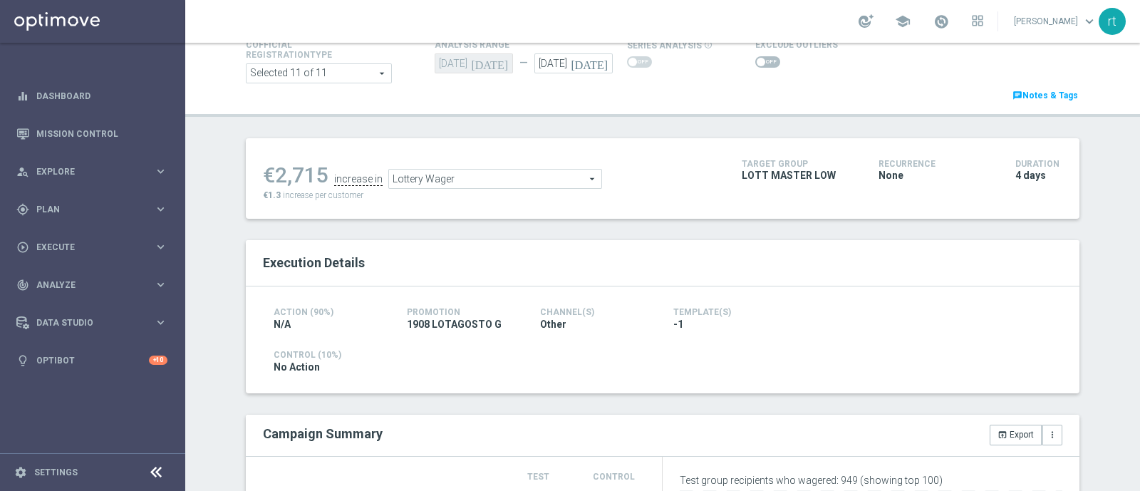
click at [755, 66] on span at bounding box center [767, 61] width 25 height 11
click at [755, 66] on input "checkbox" at bounding box center [767, 61] width 25 height 11
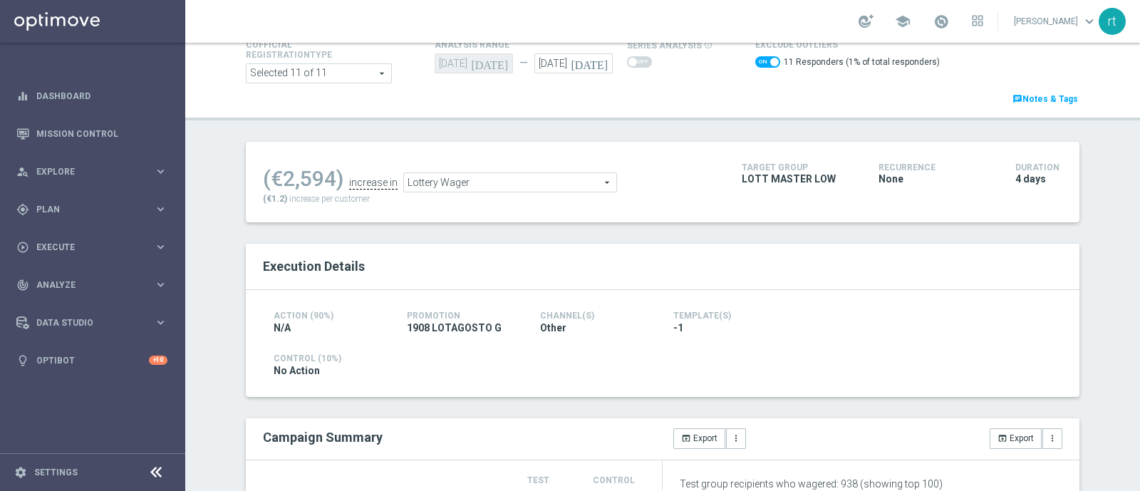
click at [467, 183] on span "Lottery Wager" at bounding box center [510, 182] width 212 height 19
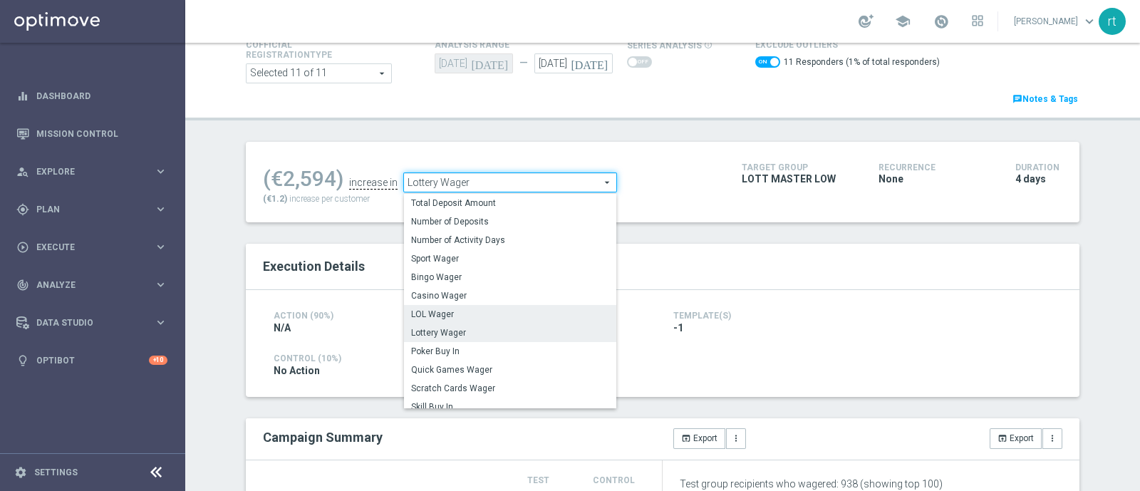
click at [445, 311] on span "LOL Wager" at bounding box center [510, 314] width 198 height 11
checkbox input "false"
type input "LOL Wager"
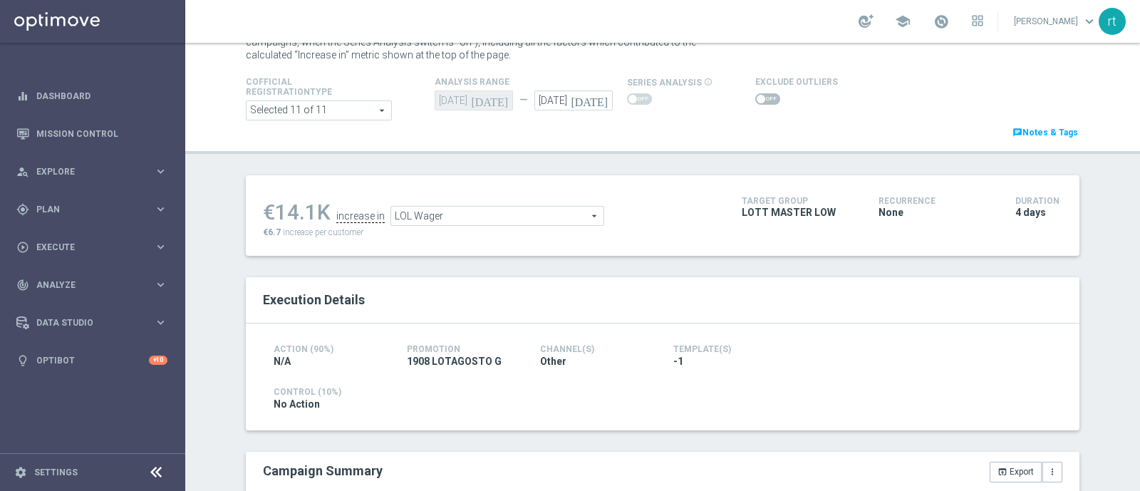
scroll to position [28, 0]
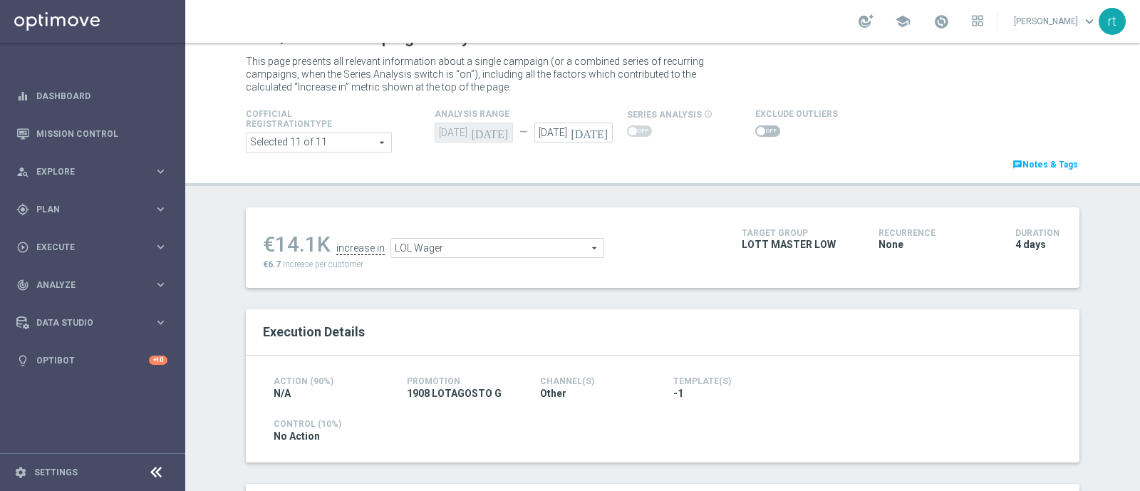
click at [755, 133] on span at bounding box center [767, 130] width 25 height 11
click at [755, 133] on input "checkbox" at bounding box center [767, 130] width 25 height 11
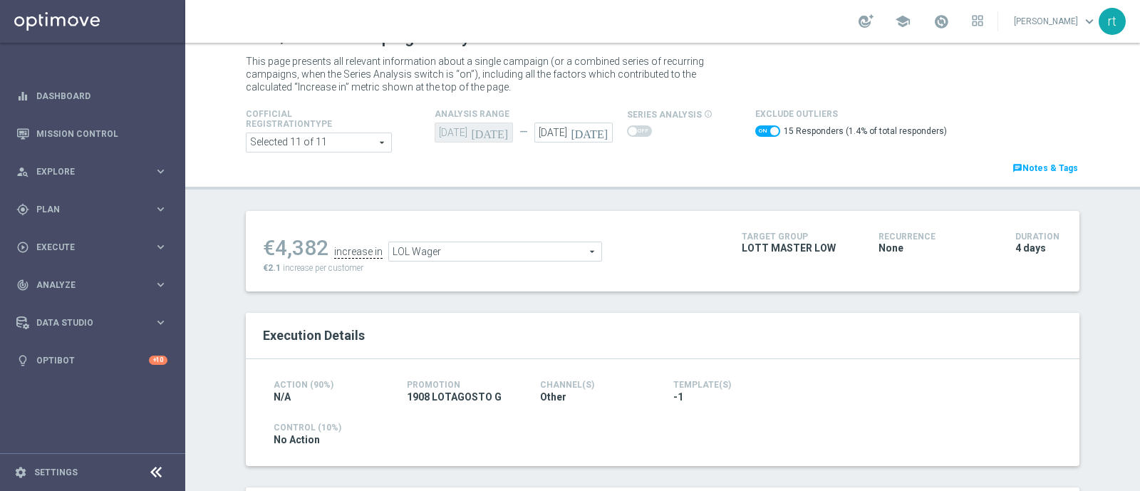
click at [424, 255] on span "LOL Wager" at bounding box center [495, 251] width 212 height 19
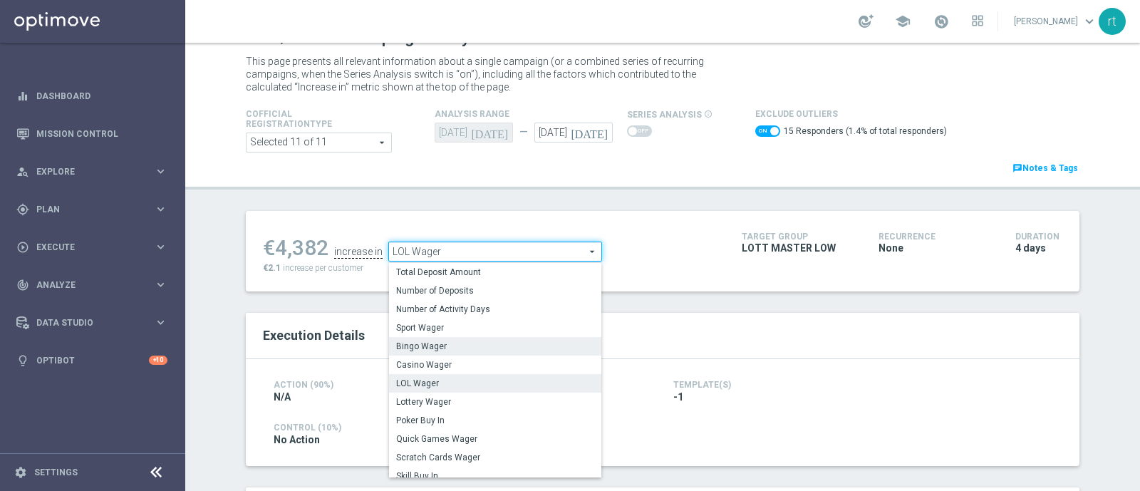
scroll to position [72, 0]
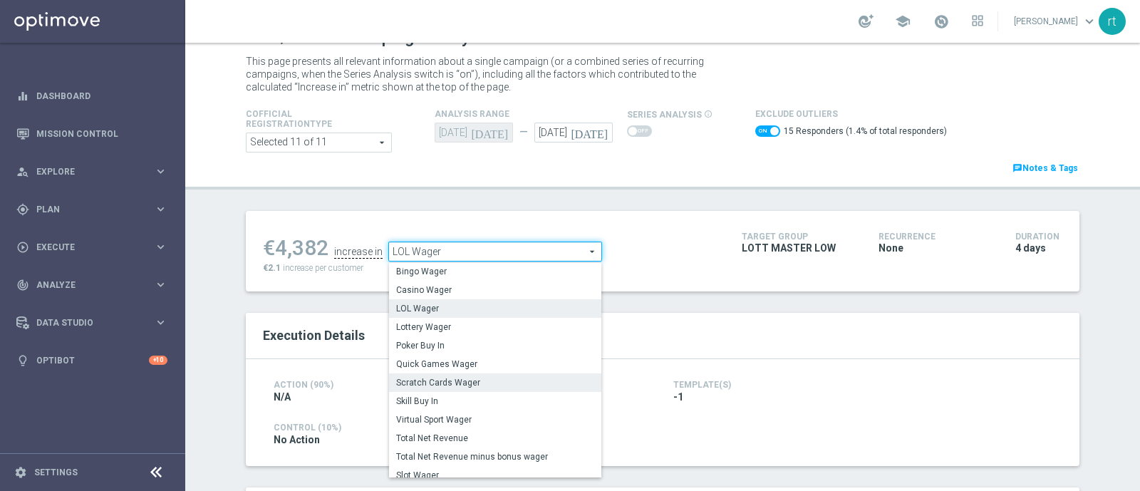
click at [427, 384] on span "Scratch Cards Wager" at bounding box center [495, 382] width 198 height 11
checkbox input "false"
type input "Scratch Cards Wager"
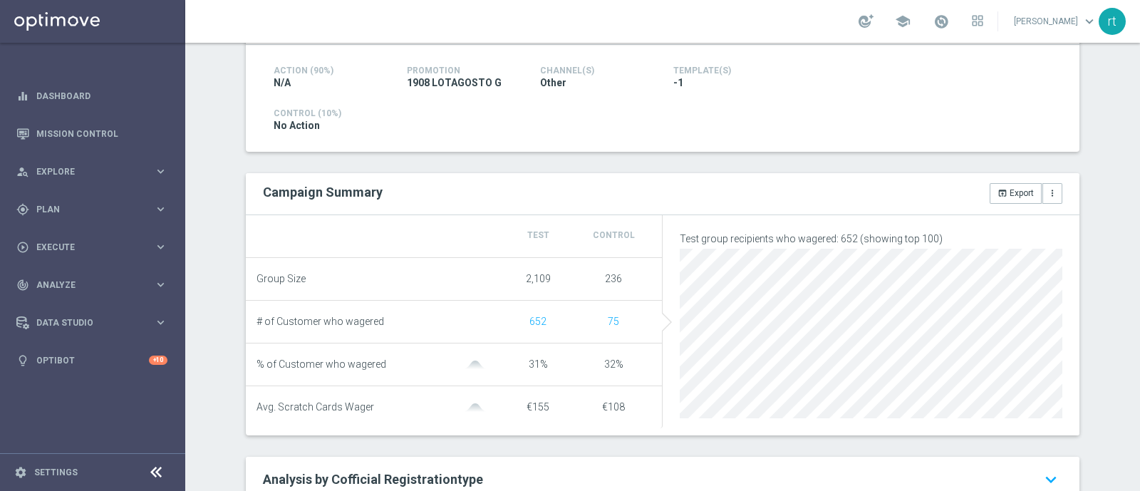
scroll to position [33, 0]
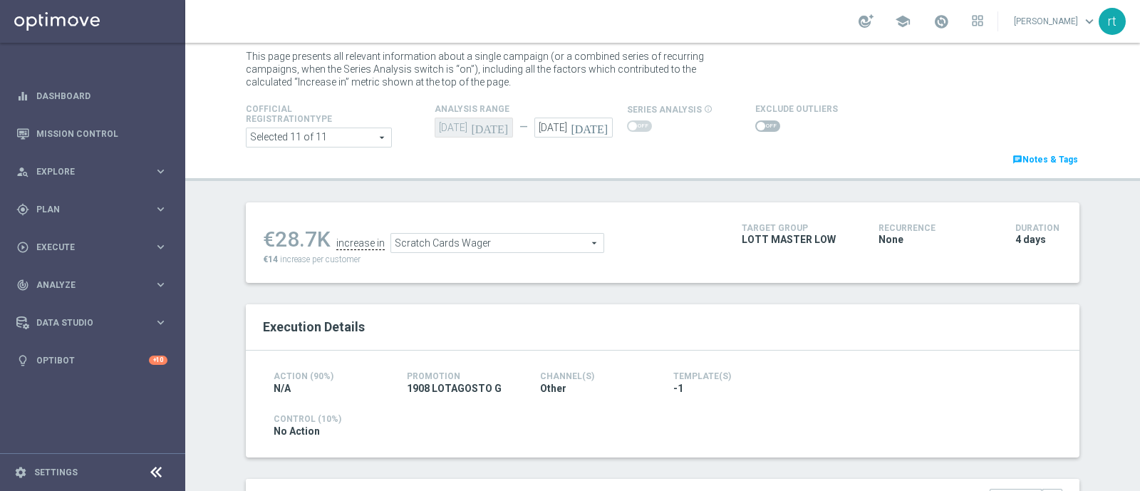
click at [757, 128] on span at bounding box center [761, 126] width 9 height 9
click at [755, 128] on input "checkbox" at bounding box center [767, 125] width 25 height 11
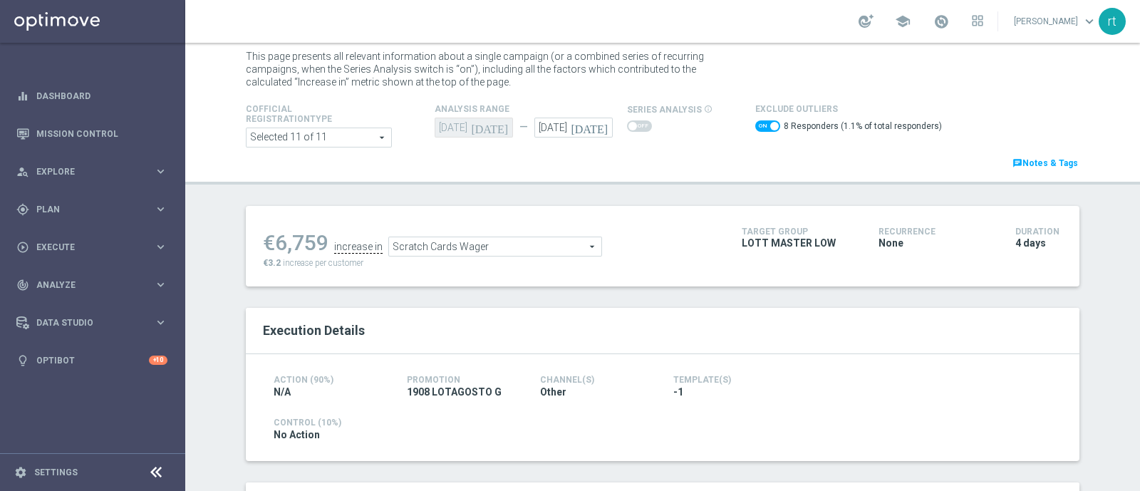
click at [467, 248] on span "Scratch Cards Wager" at bounding box center [495, 246] width 212 height 19
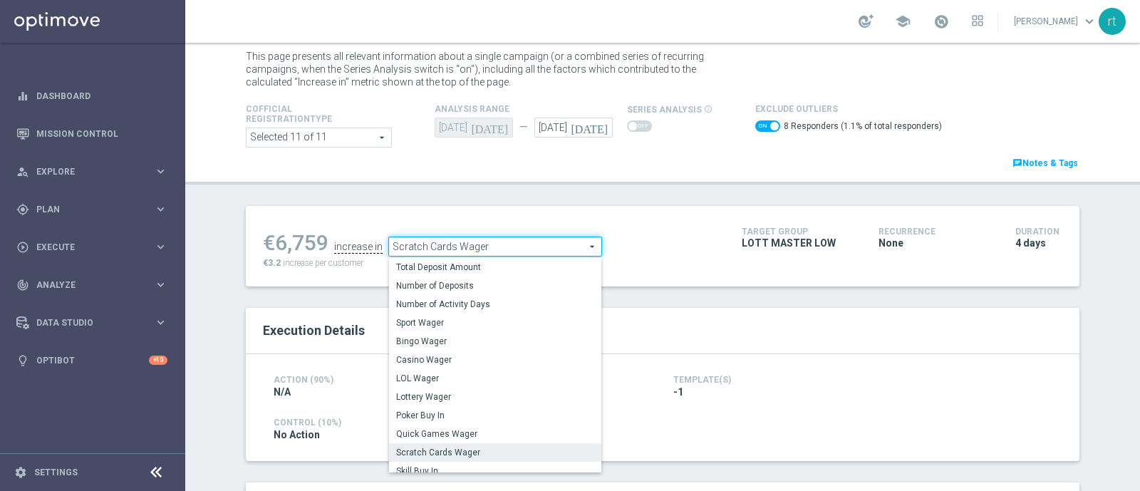
click at [433, 447] on span "Scratch Cards Wager" at bounding box center [495, 452] width 198 height 11
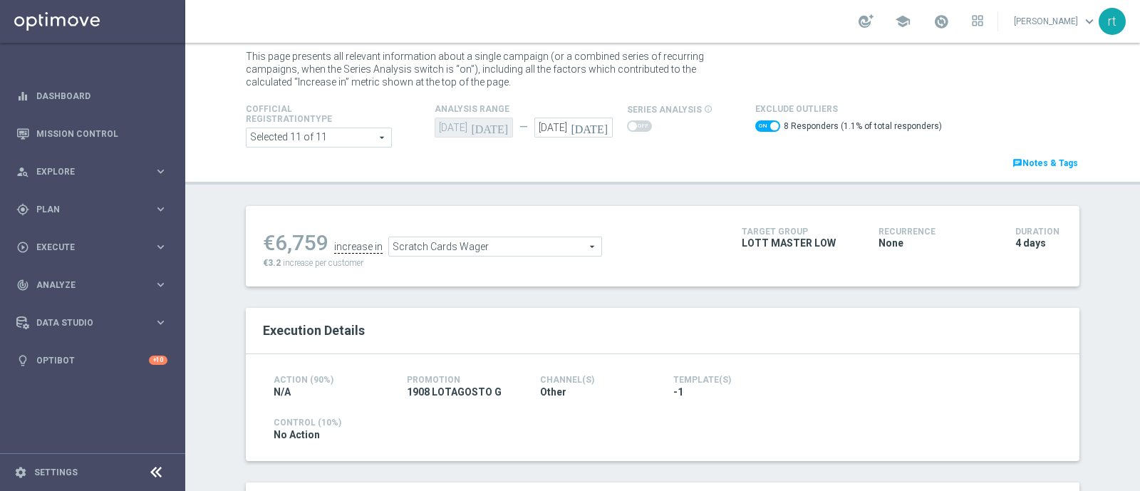
click at [552, 247] on span "Scratch Cards Wager" at bounding box center [495, 246] width 212 height 19
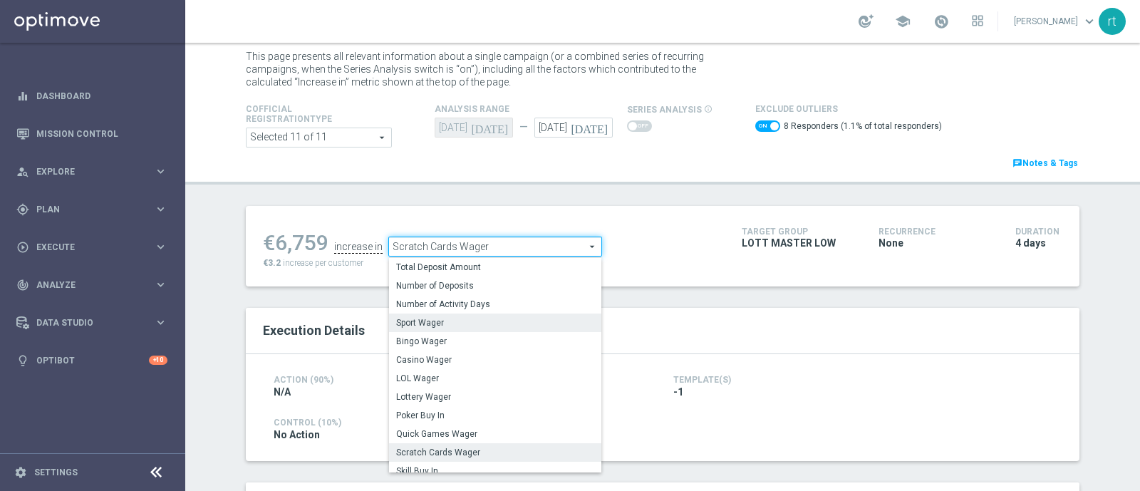
scroll to position [204, 0]
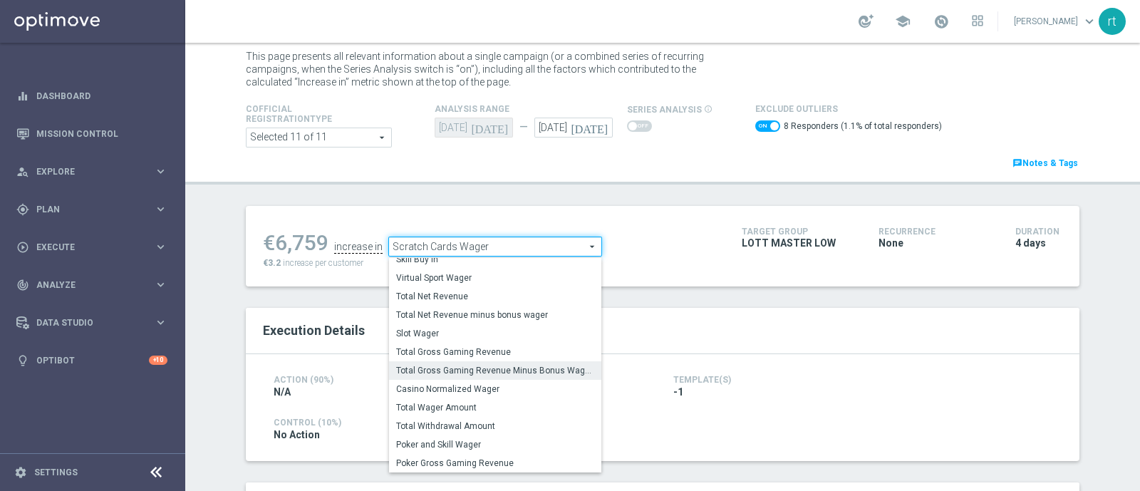
click at [473, 368] on span "Total Gross Gaming Revenue Minus Bonus Wagared" at bounding box center [495, 370] width 198 height 11
checkbox input "false"
type input "Total Gross Gaming Revenue Minus Bonus Wagared"
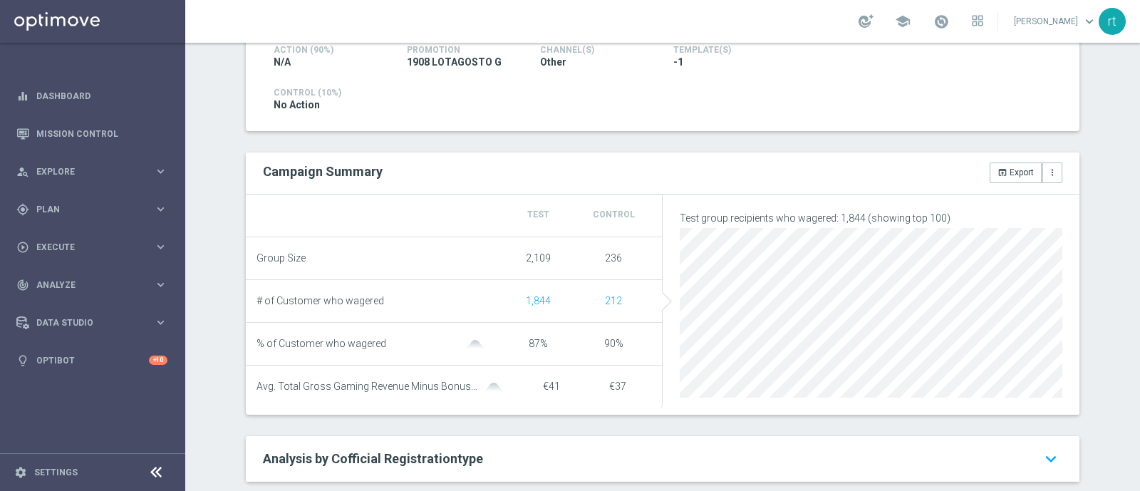
scroll to position [58, 0]
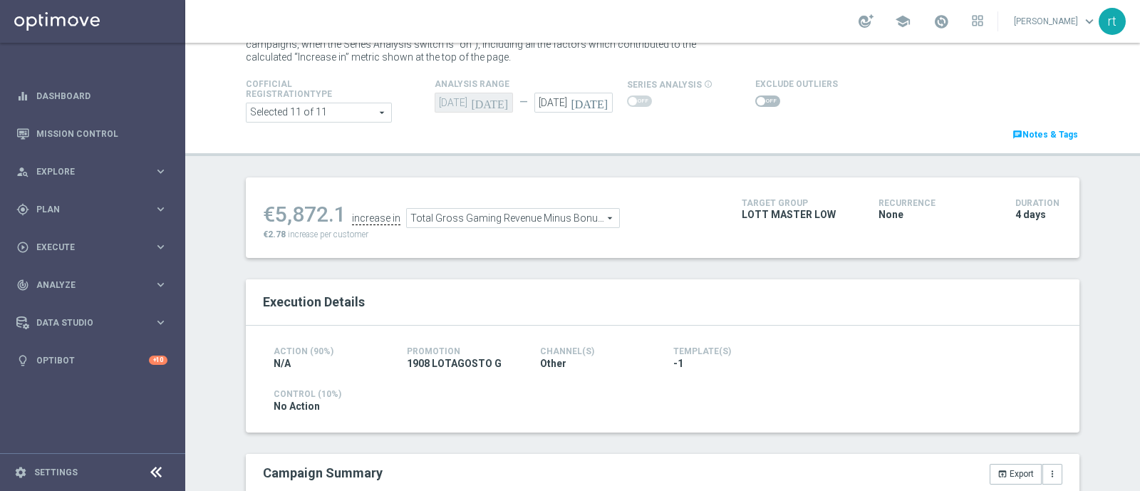
click at [755, 105] on span at bounding box center [767, 100] width 25 height 11
click at [755, 105] on input "checkbox" at bounding box center [767, 100] width 25 height 11
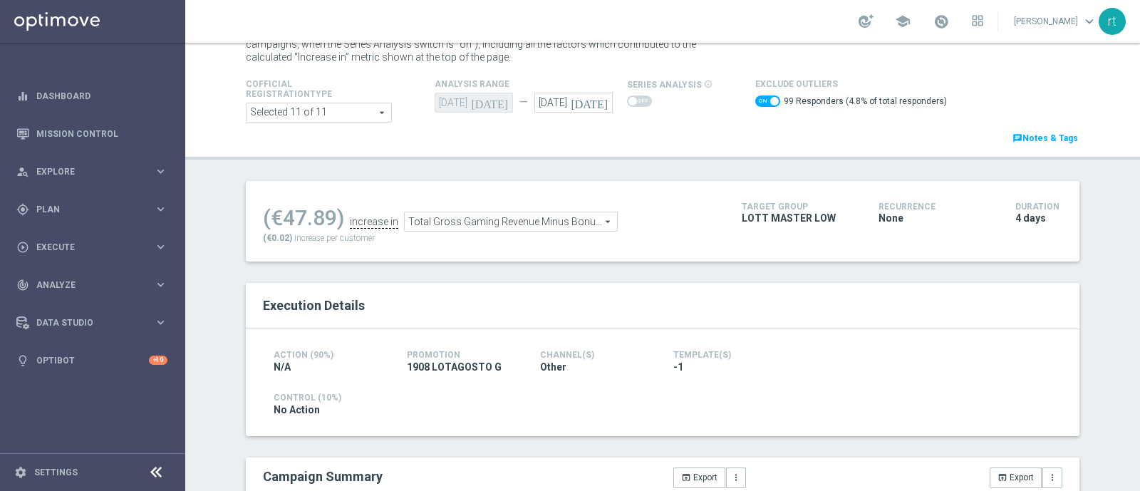
click at [587, 214] on span "Total Gross Gaming Revenue Minus Bonus Wagared" at bounding box center [511, 221] width 212 height 19
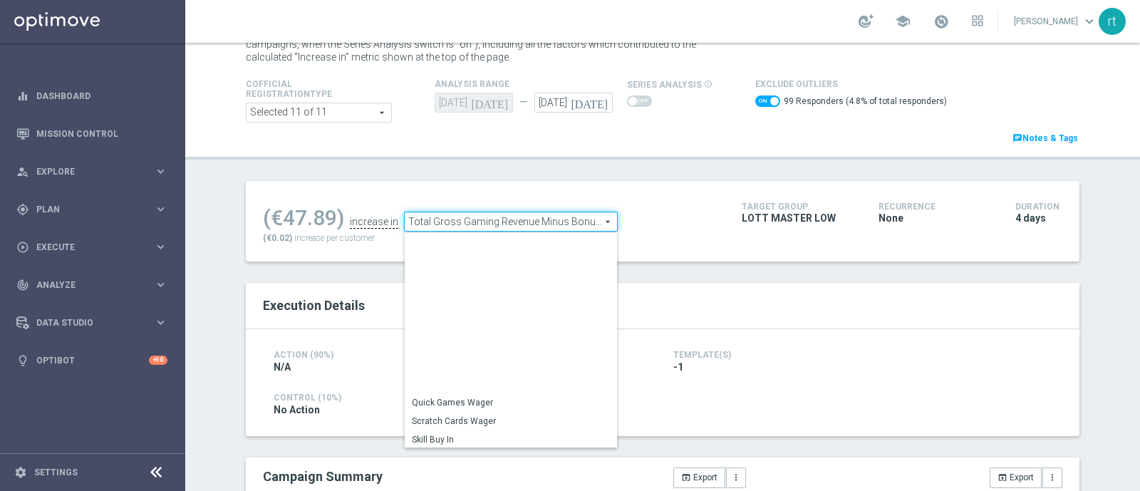
scroll to position [204, 0]
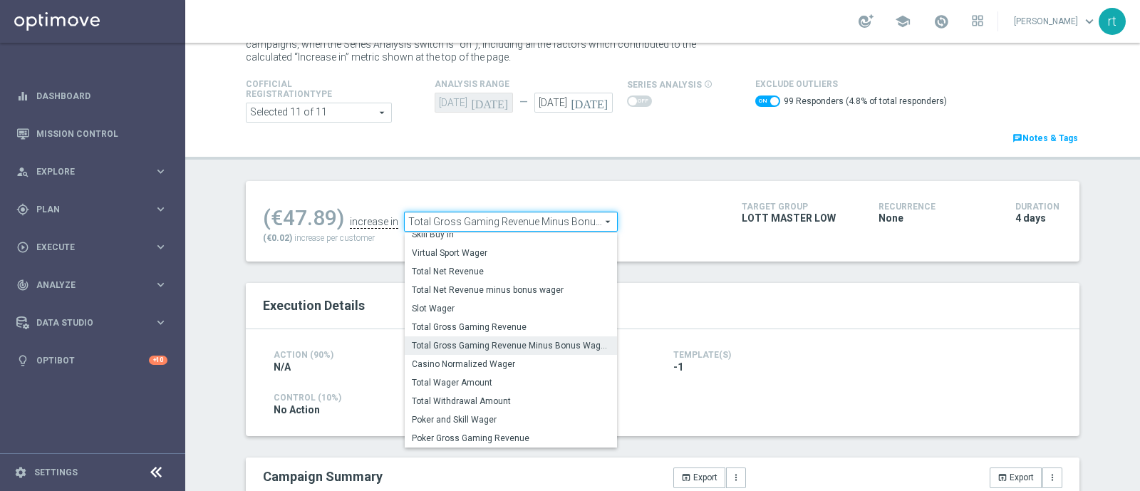
click at [755, 98] on span at bounding box center [767, 100] width 25 height 11
click at [755, 98] on input "checkbox" at bounding box center [767, 100] width 25 height 11
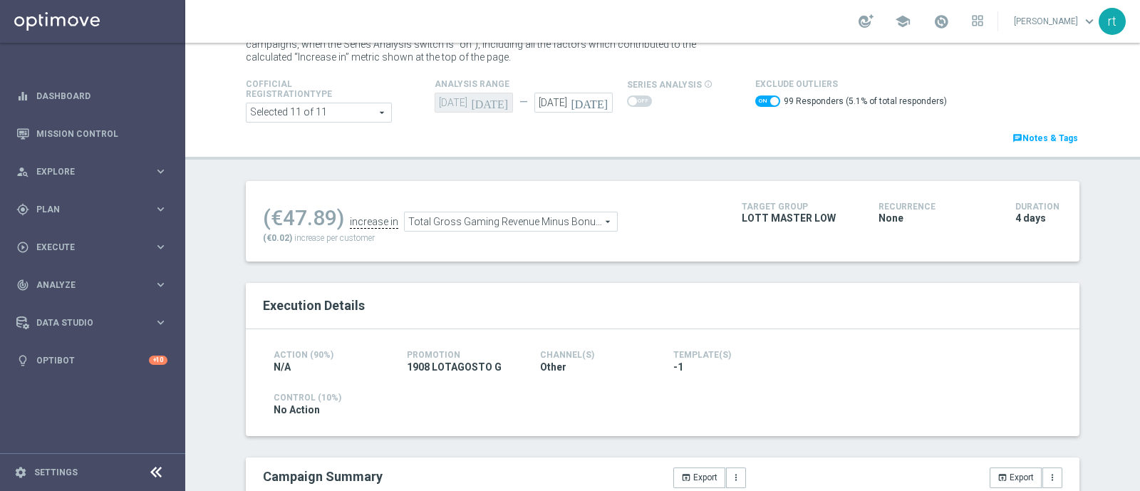
click at [755, 98] on span at bounding box center [767, 100] width 25 height 11
click at [755, 98] on input "checkbox" at bounding box center [767, 100] width 25 height 11
checkbox input "false"
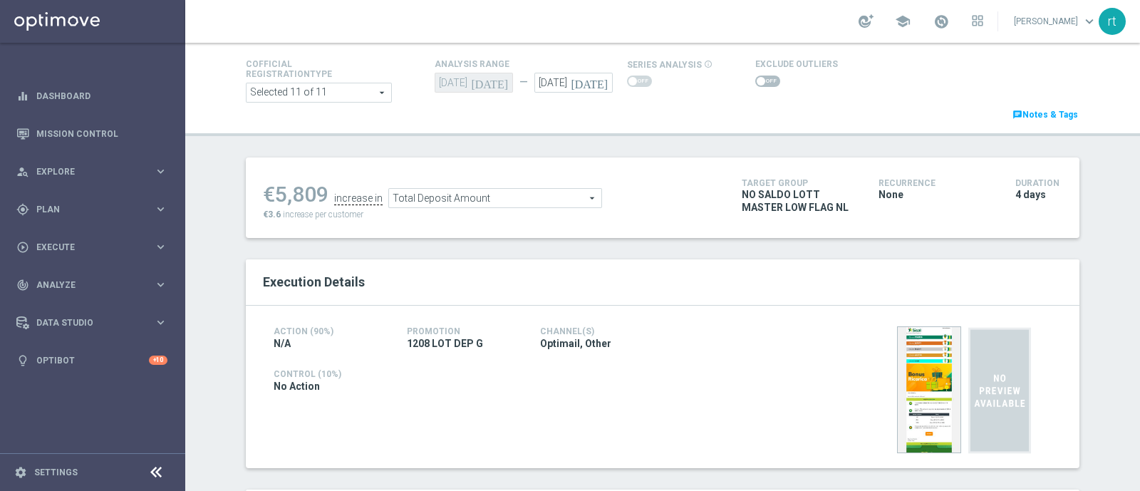
scroll to position [76, 0]
click at [755, 85] on span at bounding box center [767, 83] width 25 height 11
click at [755, 85] on input "checkbox" at bounding box center [767, 83] width 25 height 11
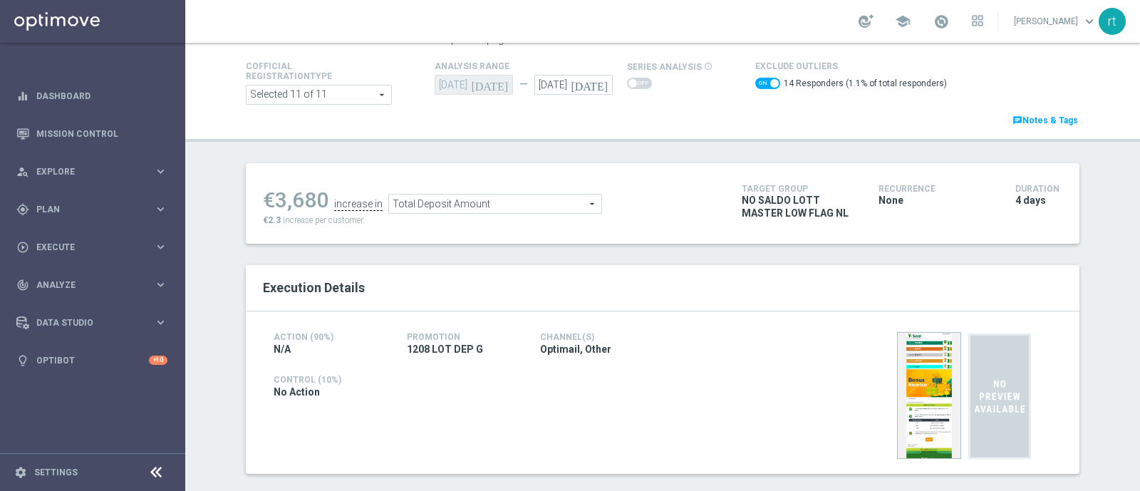
click at [522, 206] on span "Total Deposit Amount" at bounding box center [495, 204] width 212 height 19
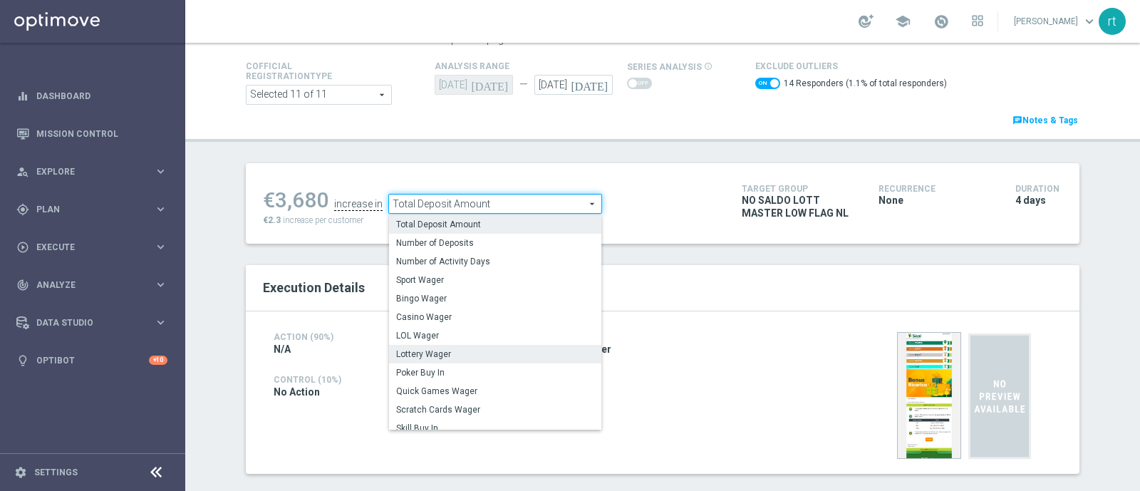
click at [438, 350] on span "Lottery Wager" at bounding box center [495, 353] width 198 height 11
checkbox input "false"
type input "Lottery Wager"
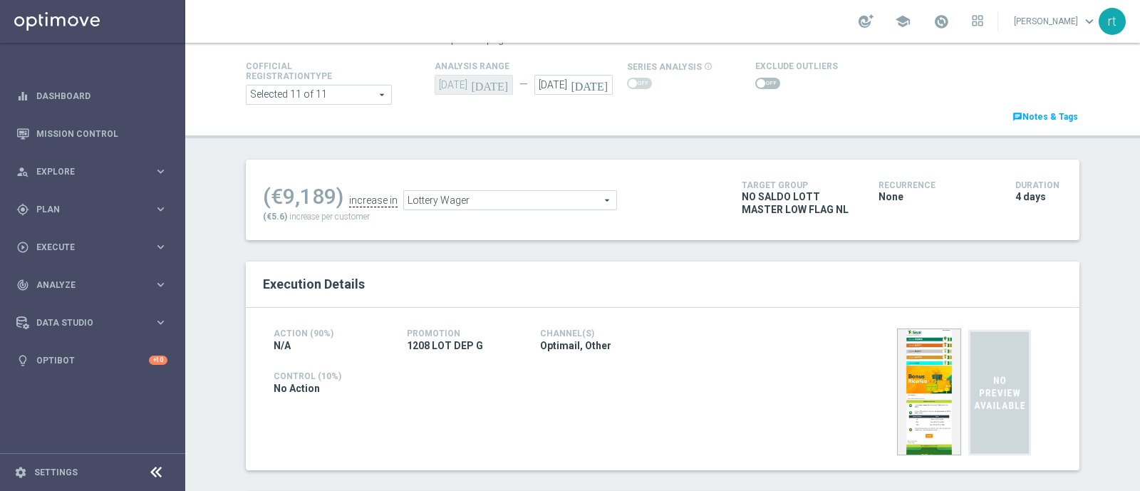
click at [762, 78] on span at bounding box center [767, 83] width 25 height 11
click at [762, 78] on input "checkbox" at bounding box center [767, 83] width 25 height 11
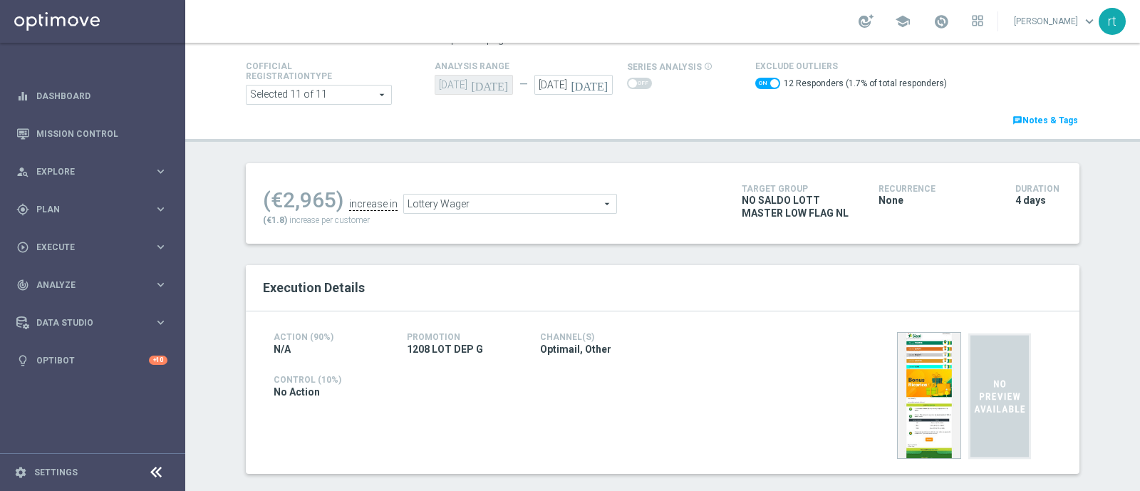
click at [513, 202] on span "Lottery Wager" at bounding box center [510, 204] width 212 height 19
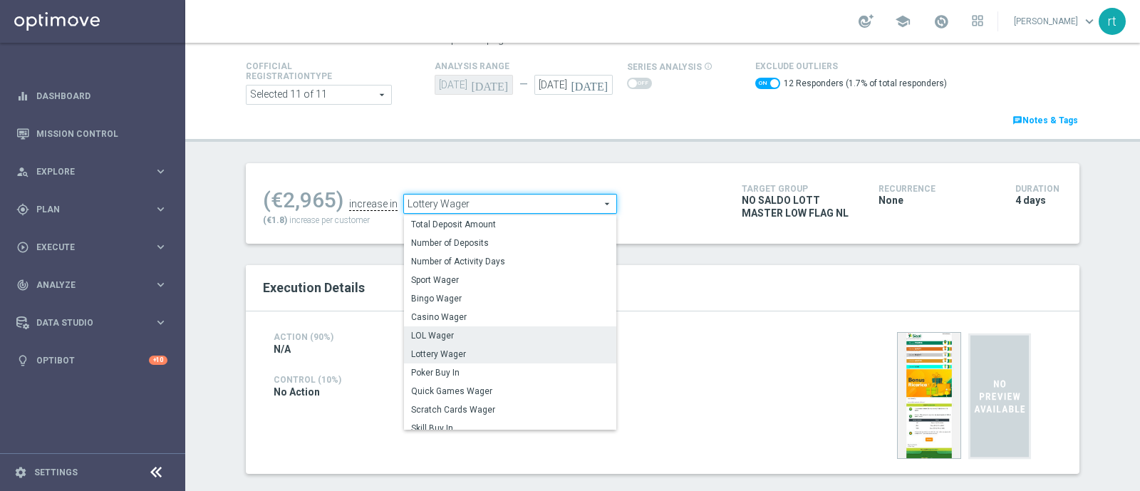
click at [452, 334] on span "LOL Wager" at bounding box center [510, 335] width 198 height 11
checkbox input "false"
type input "LOL Wager"
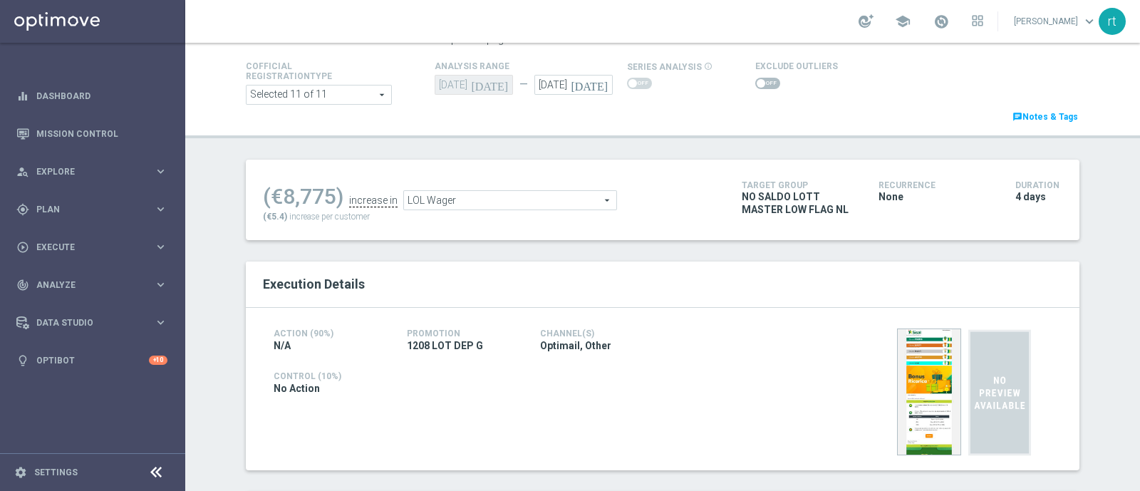
click at [755, 83] on span at bounding box center [767, 83] width 25 height 11
click at [755, 83] on input "checkbox" at bounding box center [767, 83] width 25 height 11
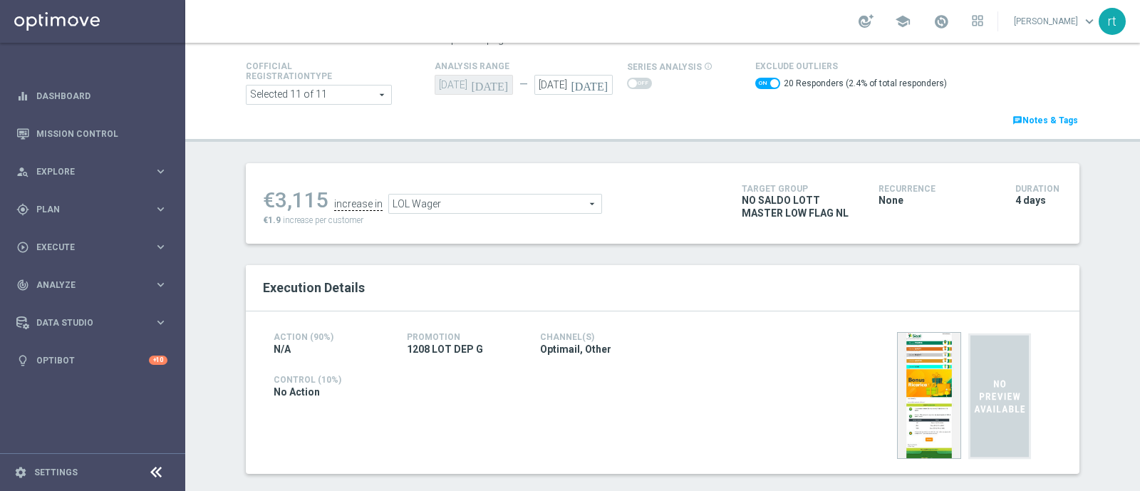
click at [406, 199] on span "LOL Wager" at bounding box center [495, 204] width 212 height 19
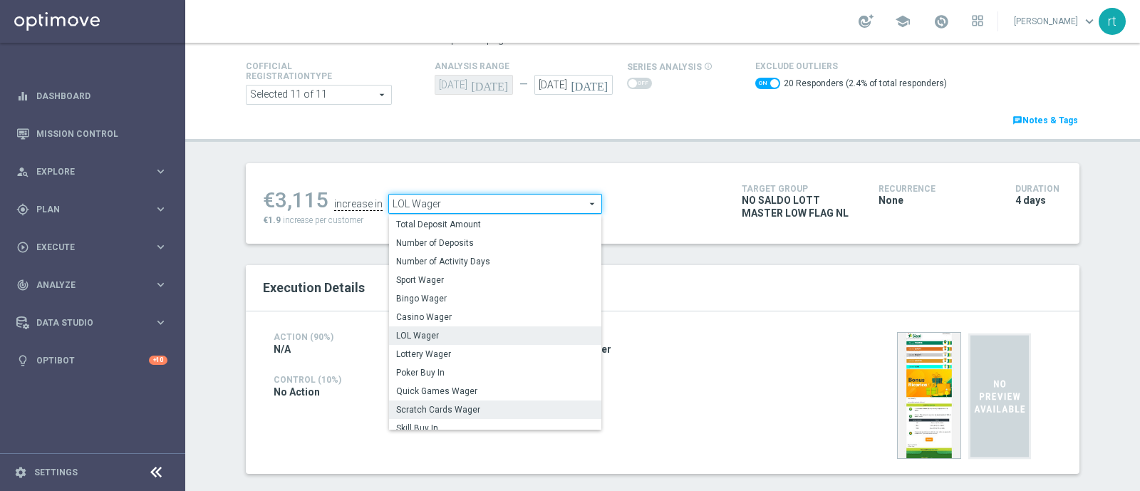
click at [425, 408] on span "Scratch Cards Wager" at bounding box center [495, 409] width 198 height 11
checkbox input "false"
type input "Scratch Cards Wager"
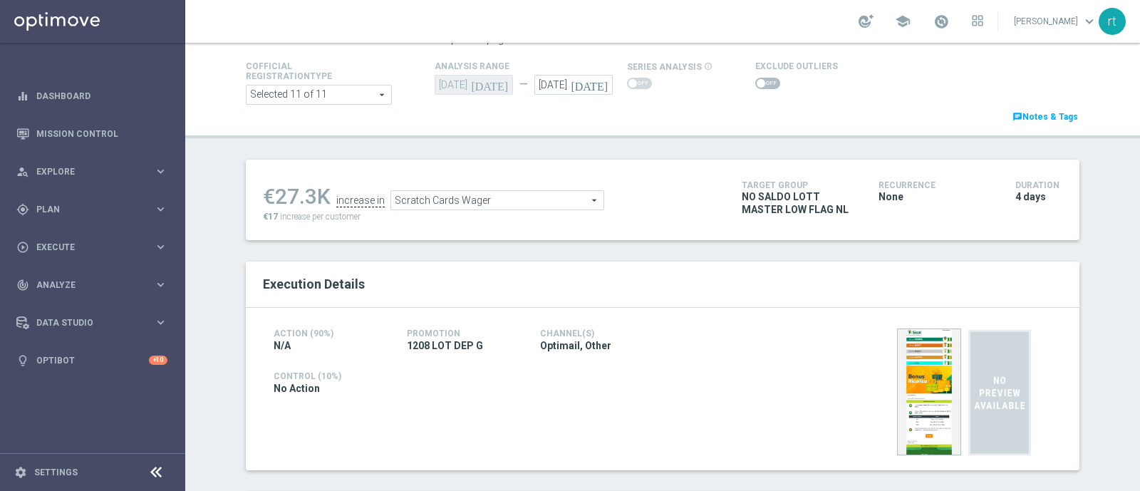
click at [762, 81] on span at bounding box center [767, 83] width 25 height 11
click at [762, 81] on input "checkbox" at bounding box center [767, 83] width 25 height 11
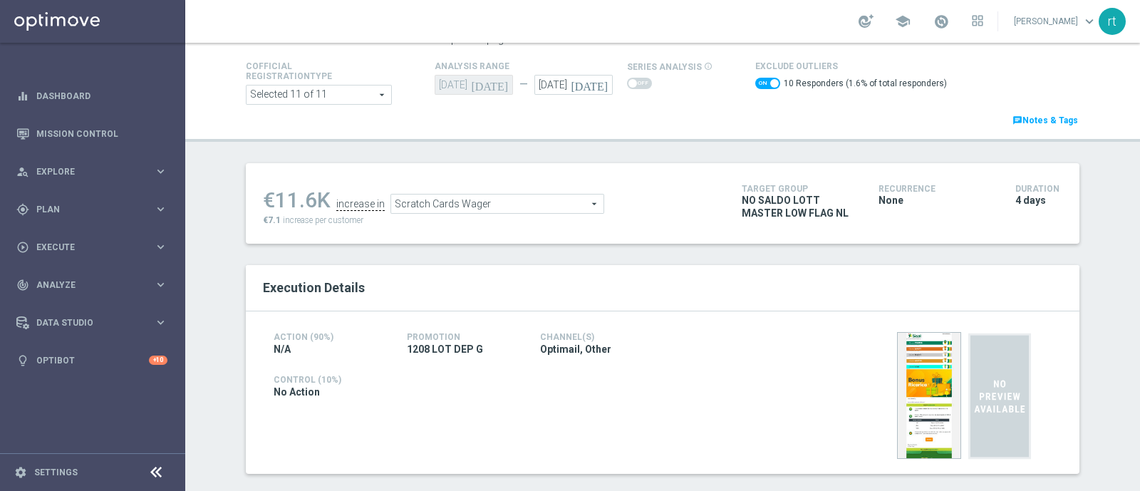
click at [755, 79] on span at bounding box center [767, 83] width 25 height 11
click at [755, 79] on input "checkbox" at bounding box center [767, 83] width 25 height 11
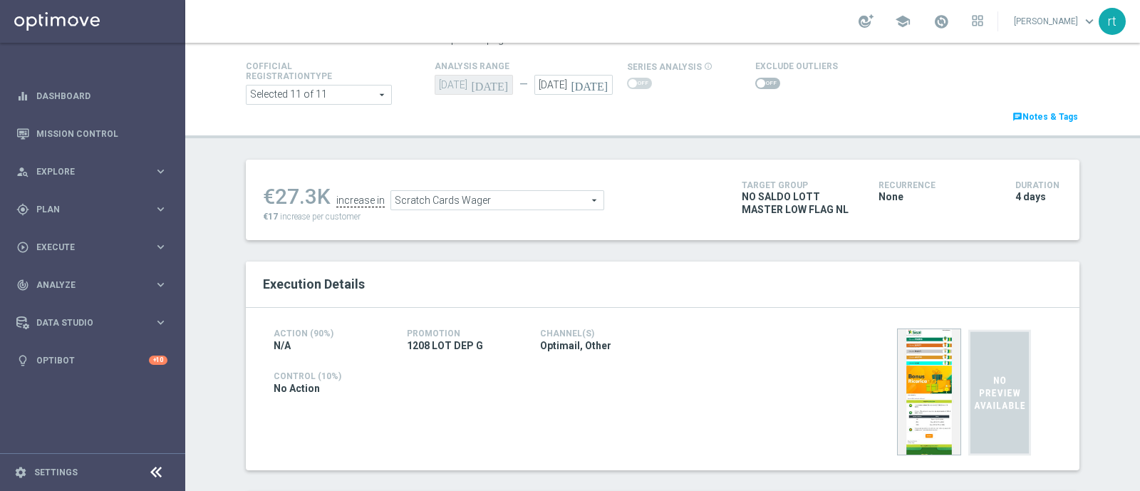
click at [527, 202] on span "Scratch Cards Wager" at bounding box center [497, 200] width 212 height 19
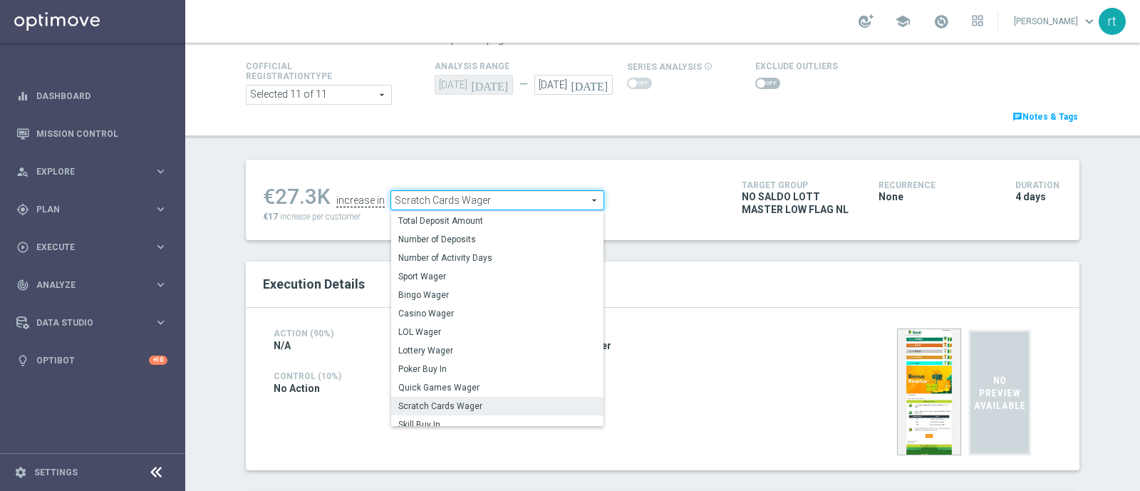
click at [439, 398] on label "Scratch Cards Wager" at bounding box center [497, 406] width 212 height 19
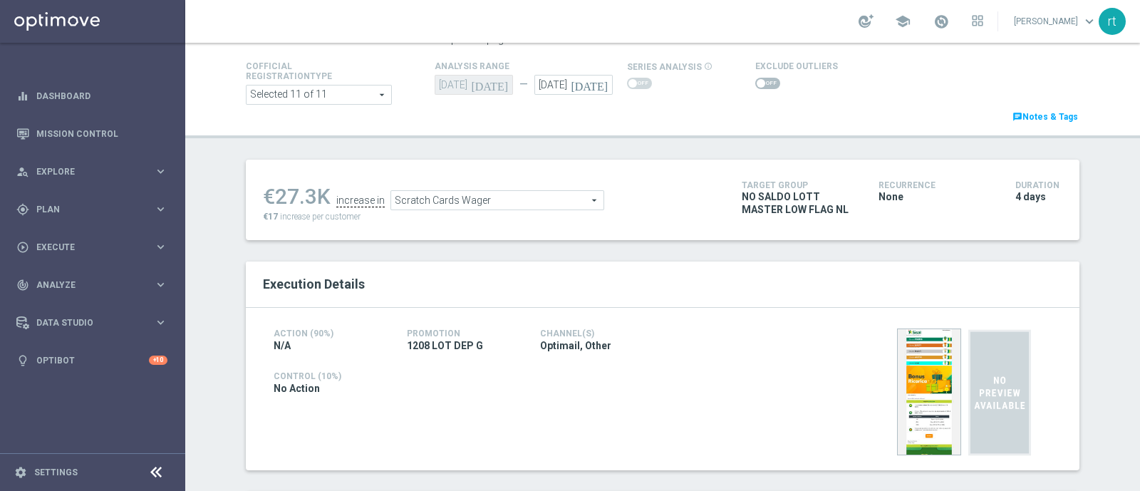
click at [755, 82] on span at bounding box center [767, 83] width 25 height 11
click at [755, 82] on input "checkbox" at bounding box center [767, 83] width 25 height 11
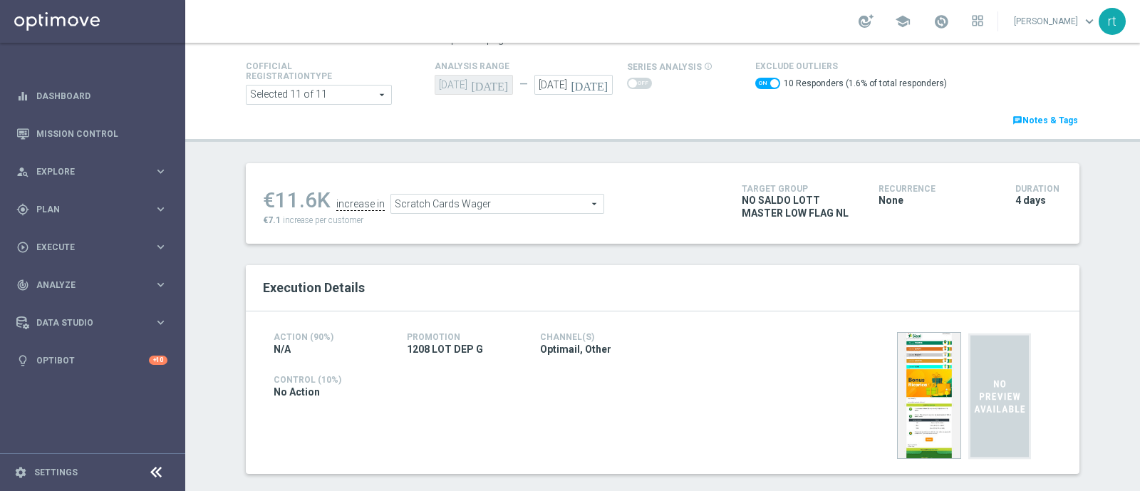
click at [413, 200] on span "Scratch Cards Wager" at bounding box center [497, 204] width 212 height 19
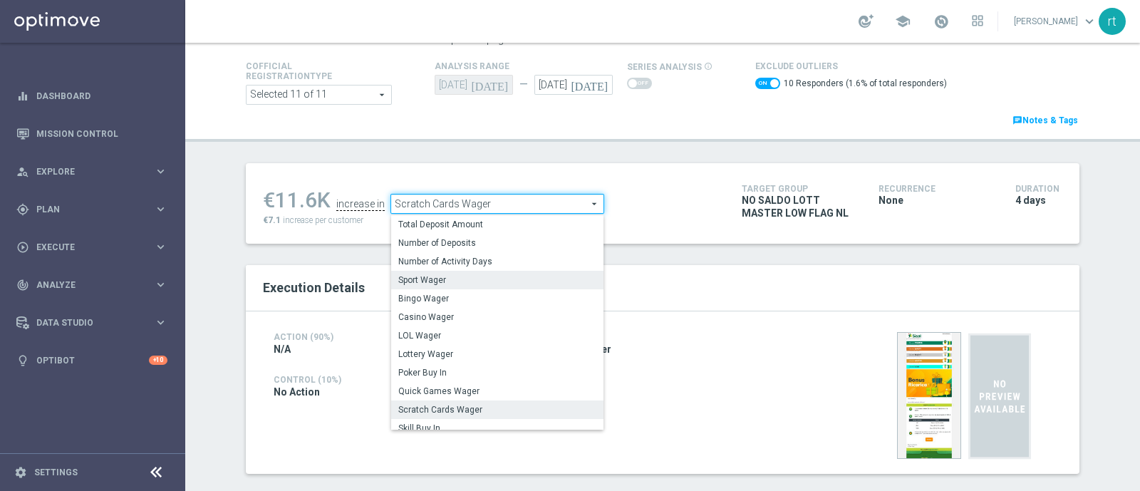
scroll to position [162, 0]
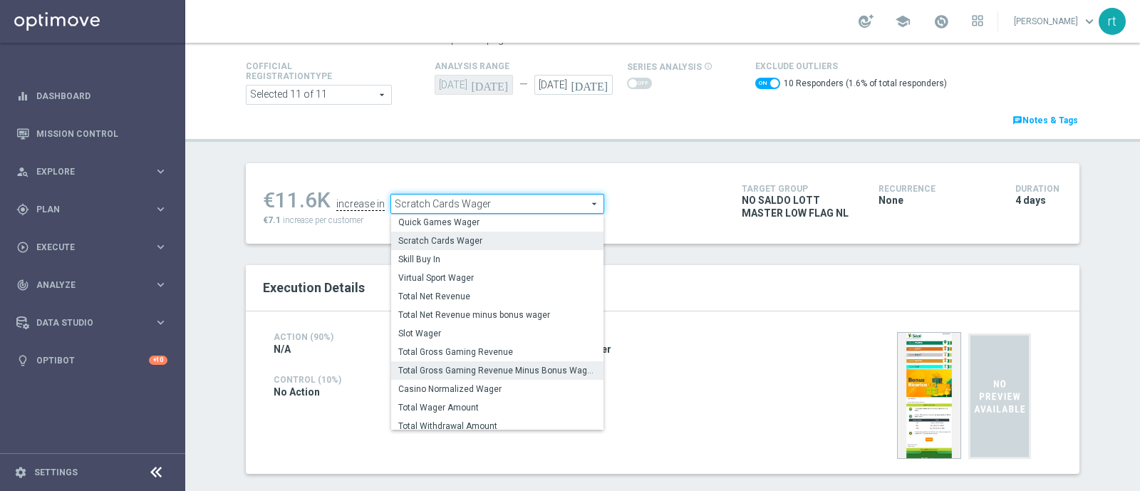
click at [446, 368] on span "Total Gross Gaming Revenue Minus Bonus Wagared" at bounding box center [497, 370] width 198 height 11
checkbox input "false"
type input "Total Gross Gaming Revenue Minus Bonus Wagared"
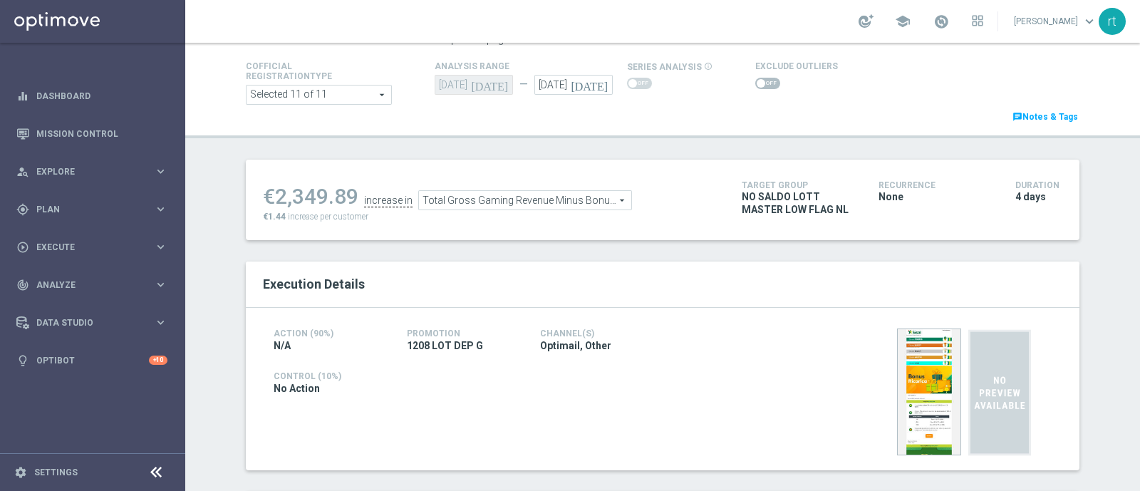
click at [763, 83] on span at bounding box center [767, 83] width 25 height 11
click at [763, 83] on input "checkbox" at bounding box center [767, 83] width 25 height 11
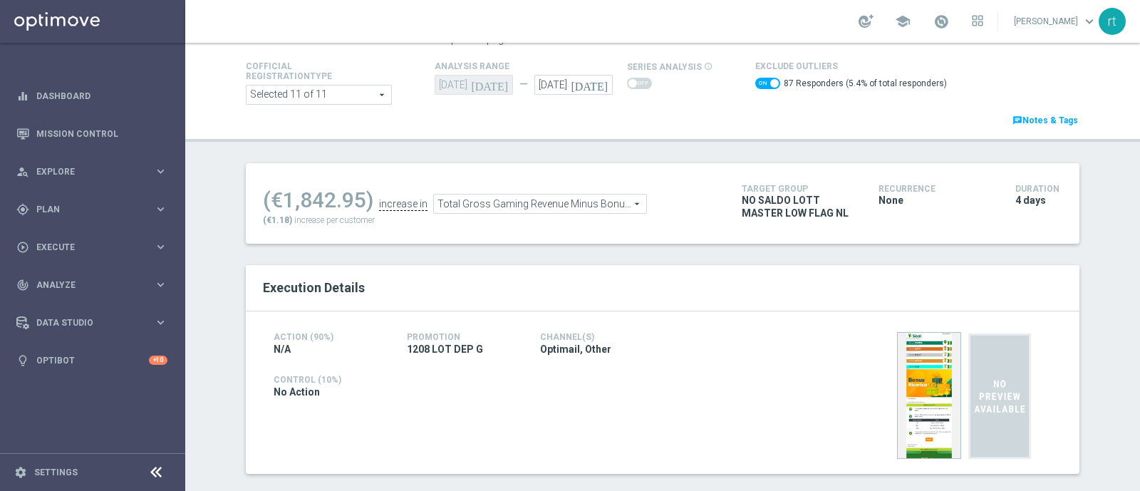
click at [484, 204] on span "Total Gross Gaming Revenue Minus Bonus Wagared" at bounding box center [540, 204] width 212 height 19
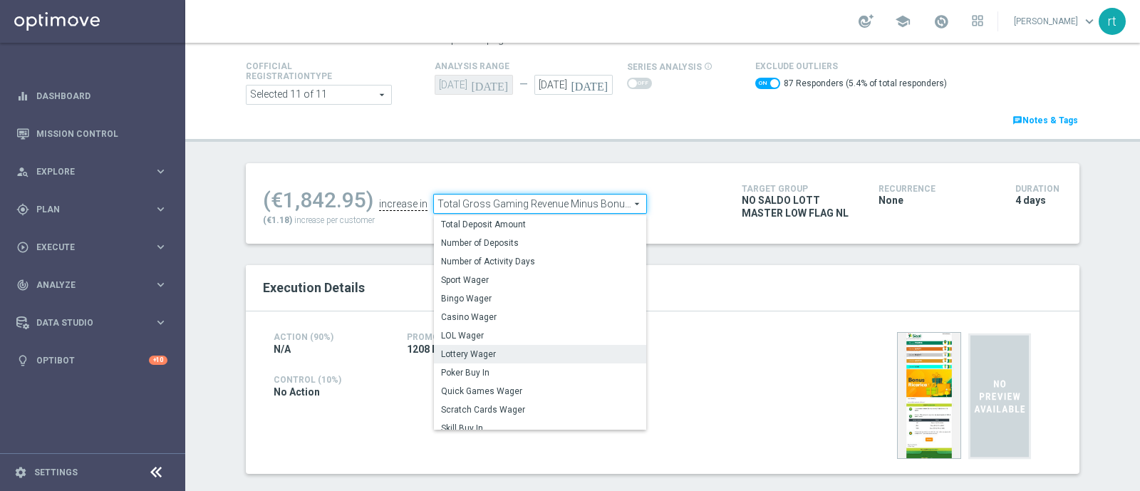
click at [457, 348] on span "Lottery Wager" at bounding box center [540, 353] width 198 height 11
checkbox input "false"
type input "Lottery Wager"
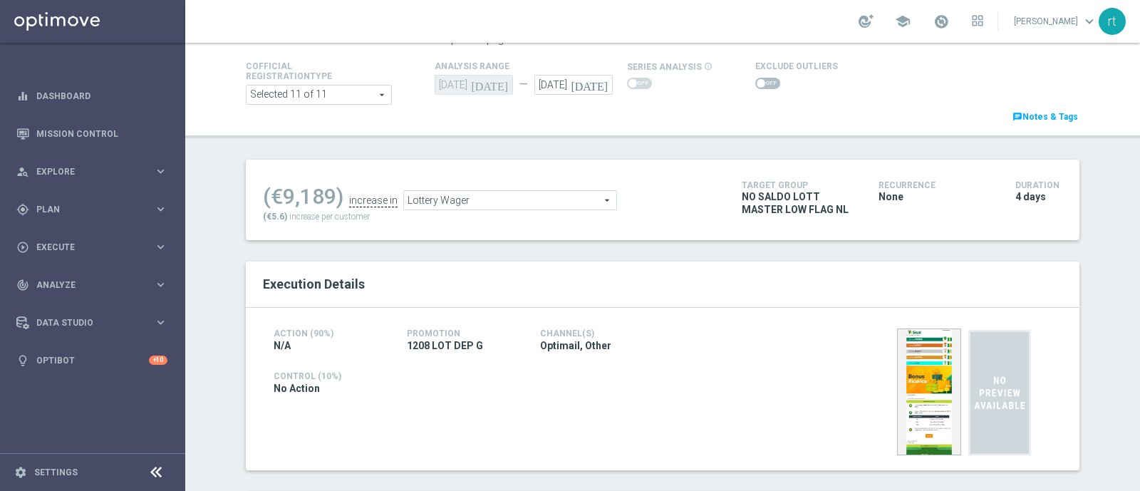
click at [762, 78] on span at bounding box center [767, 83] width 25 height 11
click at [762, 78] on input "checkbox" at bounding box center [767, 83] width 25 height 11
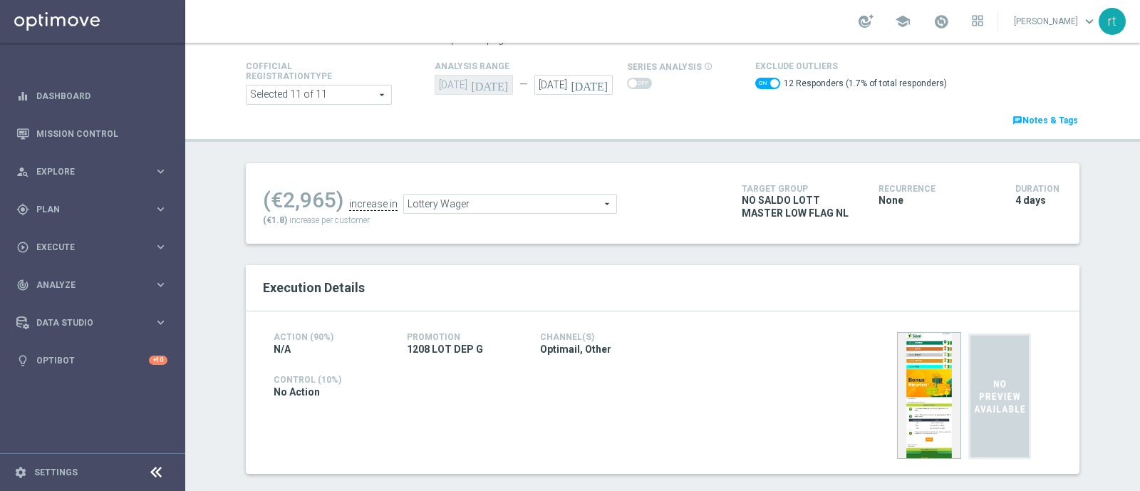
click at [468, 201] on span "Lottery Wager" at bounding box center [510, 204] width 212 height 19
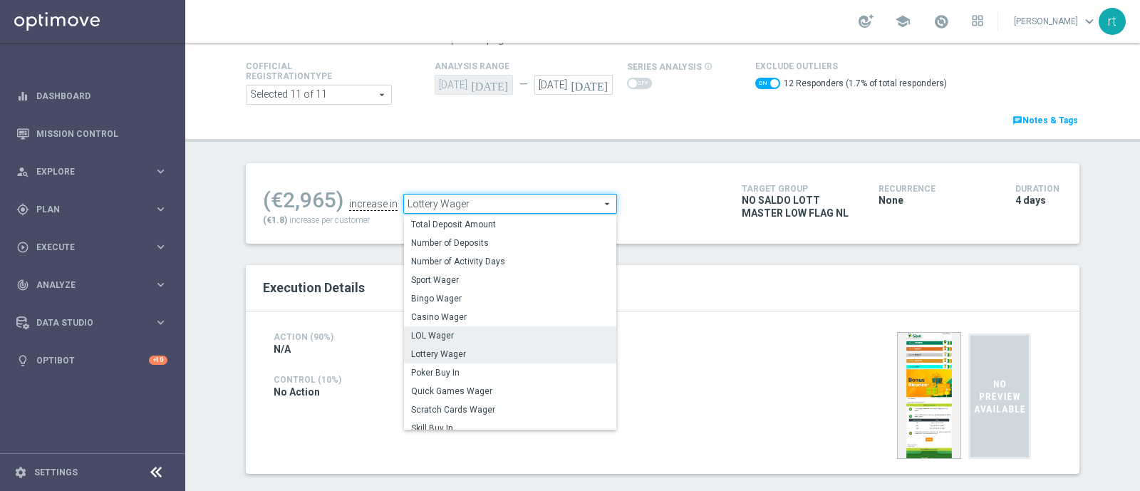
click at [445, 333] on span "LOL Wager" at bounding box center [510, 335] width 198 height 11
checkbox input "false"
type input "LOL Wager"
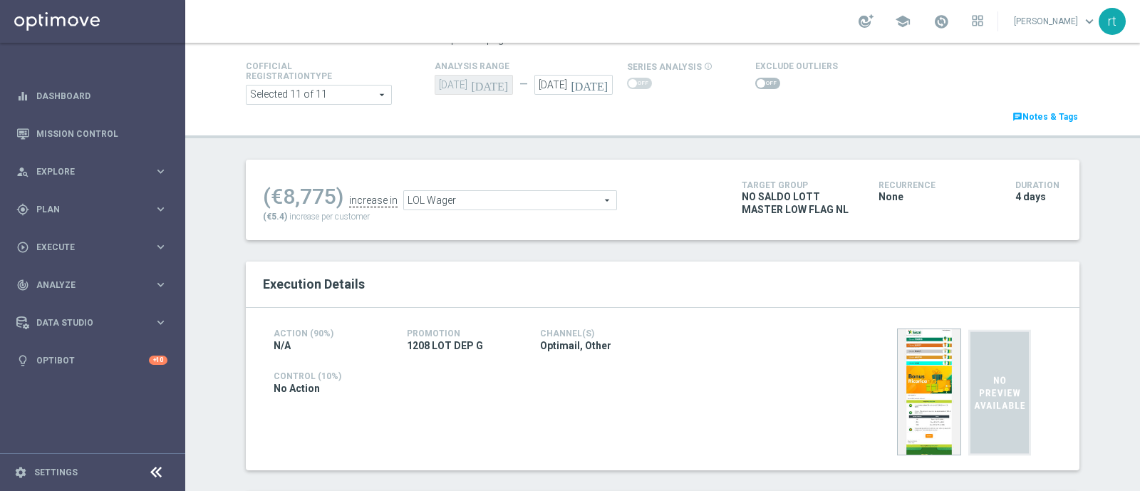
click at [760, 81] on span at bounding box center [767, 83] width 25 height 11
click at [760, 81] on input "checkbox" at bounding box center [767, 83] width 25 height 11
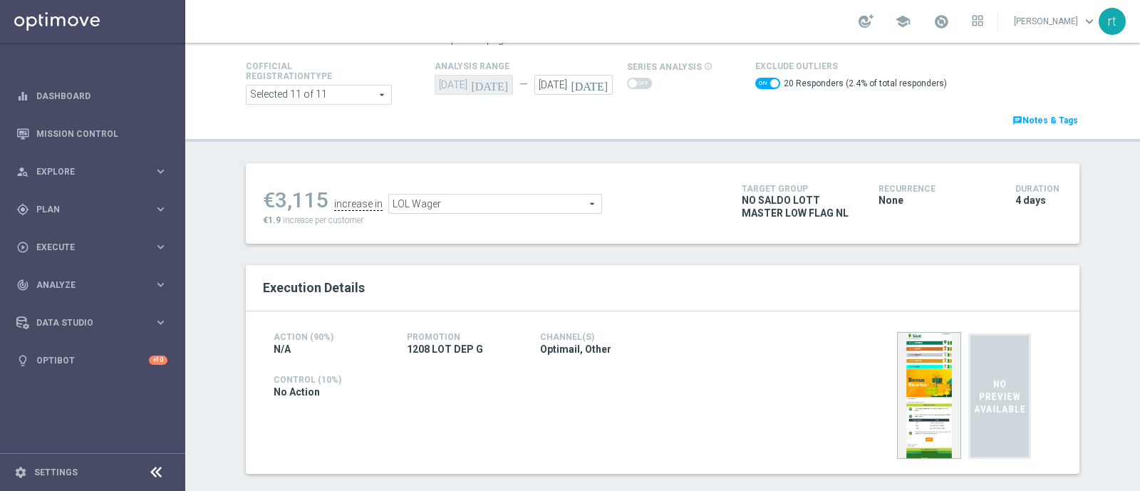
click at [451, 205] on span "LOL Wager" at bounding box center [495, 204] width 212 height 19
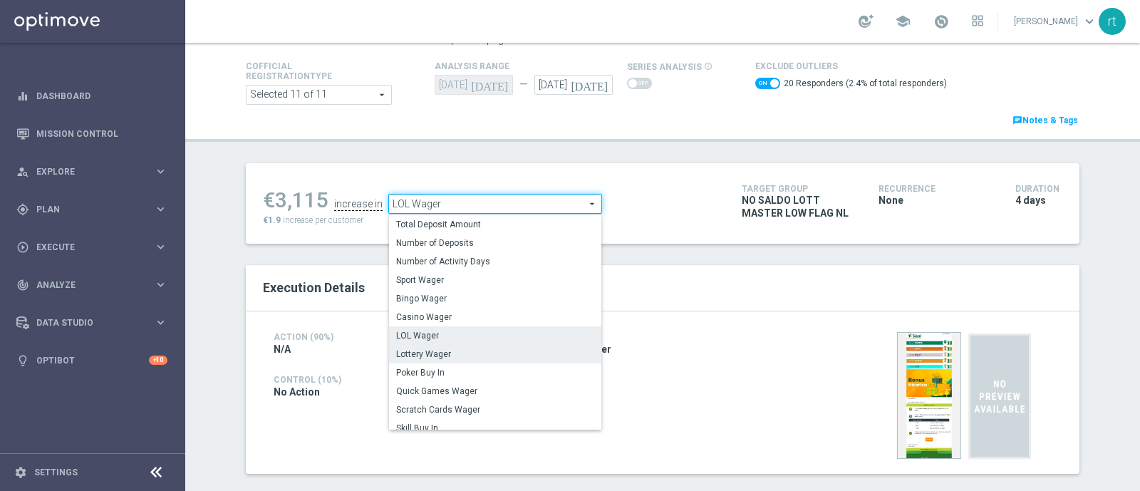
click at [435, 354] on span "Lottery Wager" at bounding box center [495, 353] width 198 height 11
checkbox input "false"
type input "Lottery Wager"
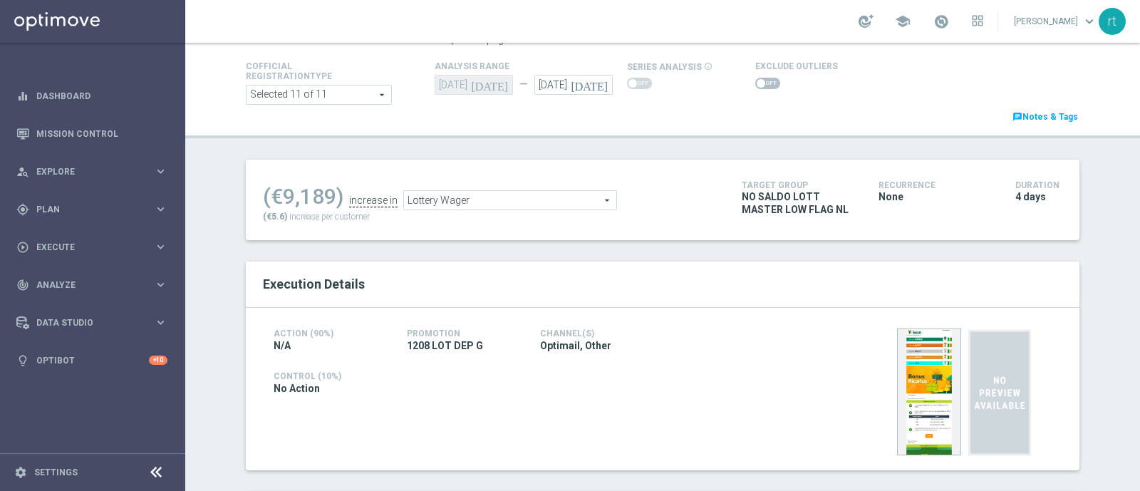
click at [488, 165] on div "(€9,189) increase in Lottery Wager Lottery Wager arrow_drop_down search (€5.6) …" at bounding box center [663, 200] width 834 height 81
click at [442, 132] on header "Test/Control Campaign Analysis This page presents all relevant information abou…" at bounding box center [662, 52] width 955 height 171
